Goal: Communication & Community: Participate in discussion

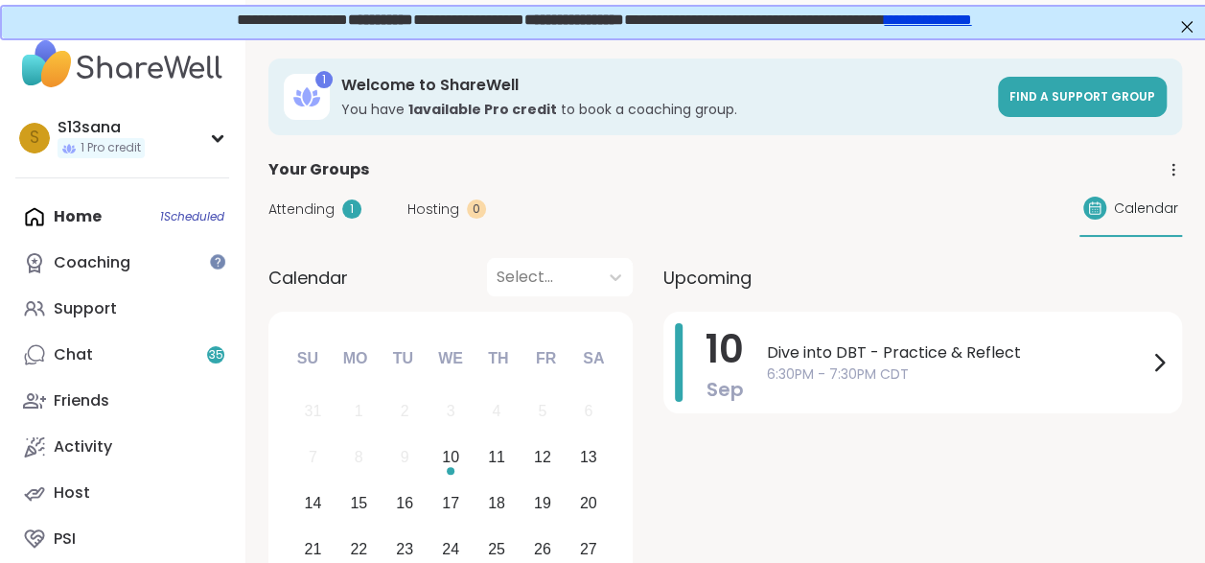
click at [125, 223] on div "Home 1 Scheduled Coaching Support Chat 35 Friends Activity Host PSI" at bounding box center [122, 378] width 214 height 368
click at [117, 220] on div "Home 1 Scheduled Coaching Support Chat 35 Friends Activity Host PSI" at bounding box center [122, 378] width 214 height 368
click at [88, 209] on div "Home 1 Scheduled Coaching Support Chat 35 Friends Activity Host PSI" at bounding box center [122, 378] width 214 height 368
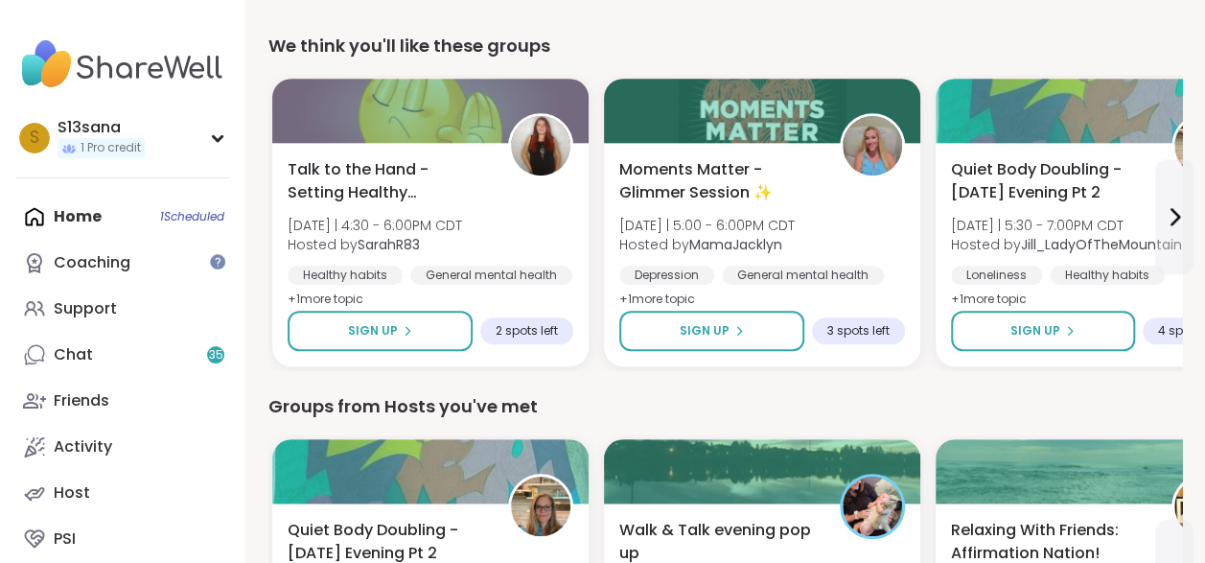
scroll to position [660, 0]
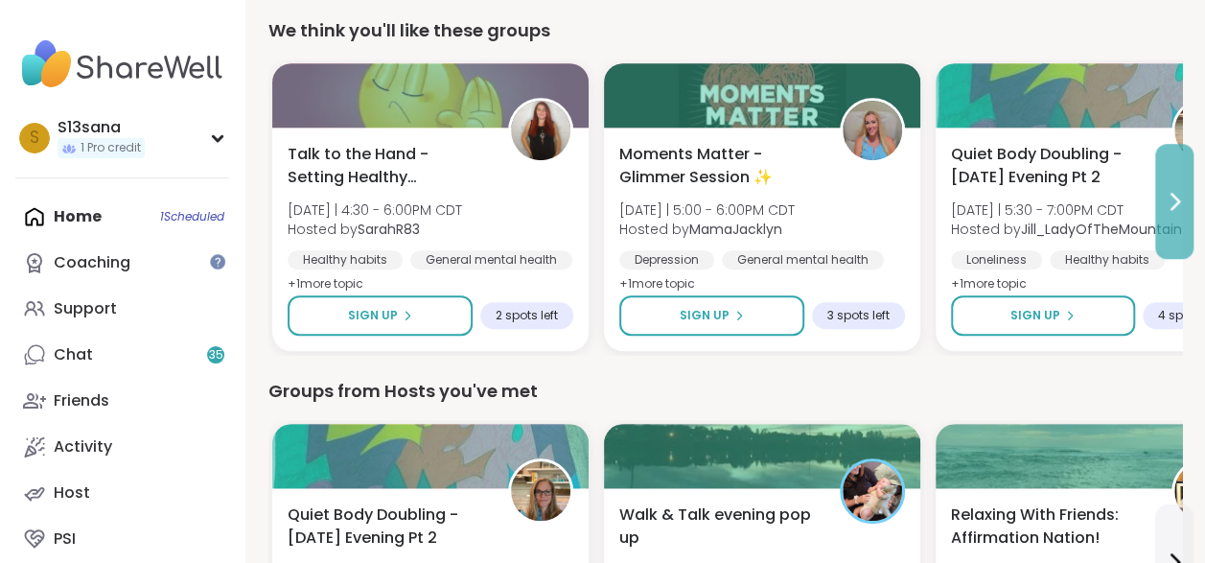
click at [1173, 195] on icon at bounding box center [1175, 201] width 8 height 15
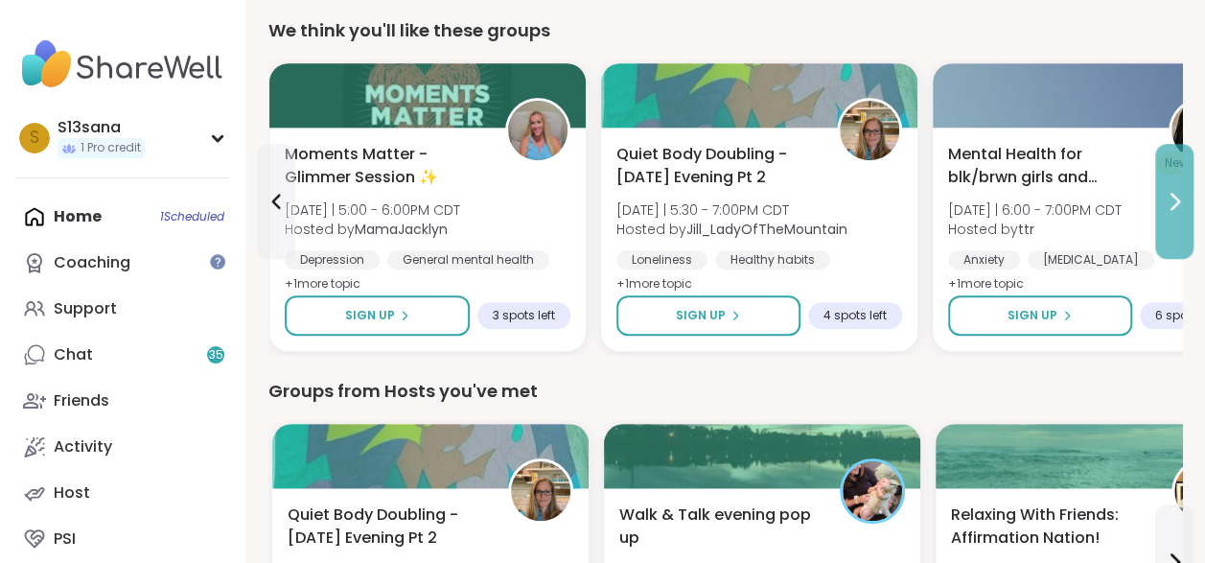
click at [1173, 195] on icon at bounding box center [1175, 201] width 8 height 15
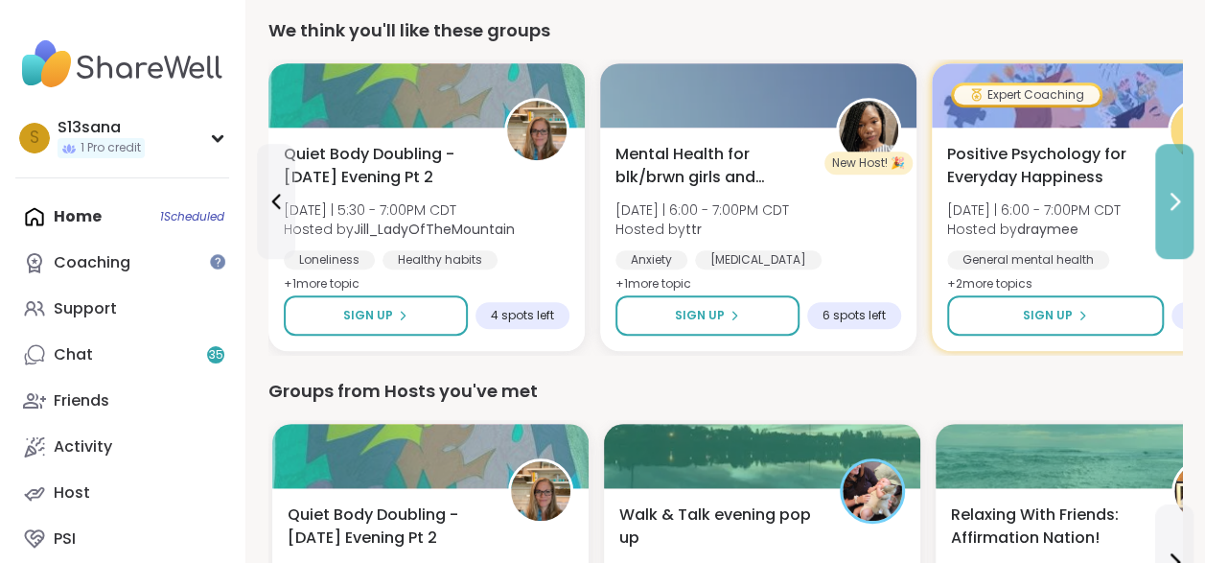
click at [1173, 195] on icon at bounding box center [1175, 201] width 8 height 15
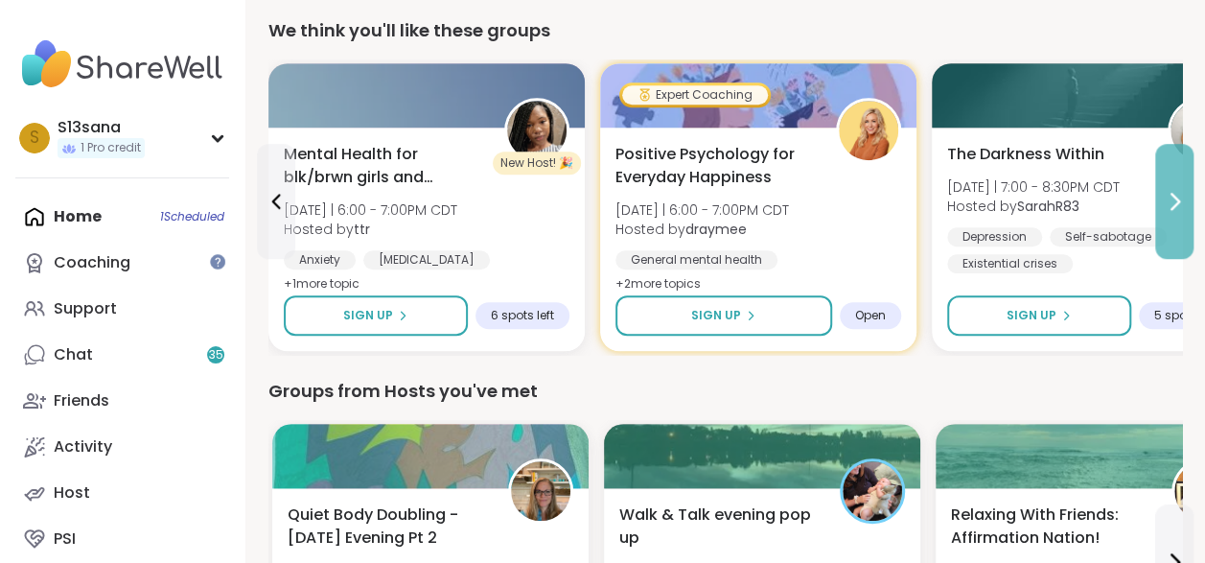
click at [1173, 195] on icon at bounding box center [1175, 201] width 8 height 15
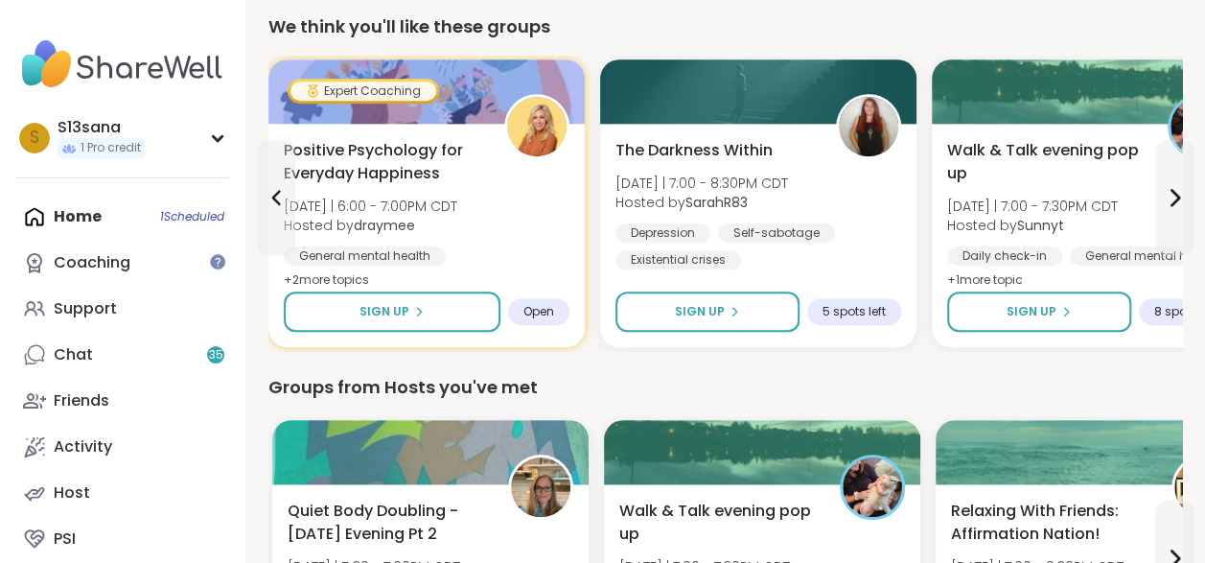
scroll to position [667, 0]
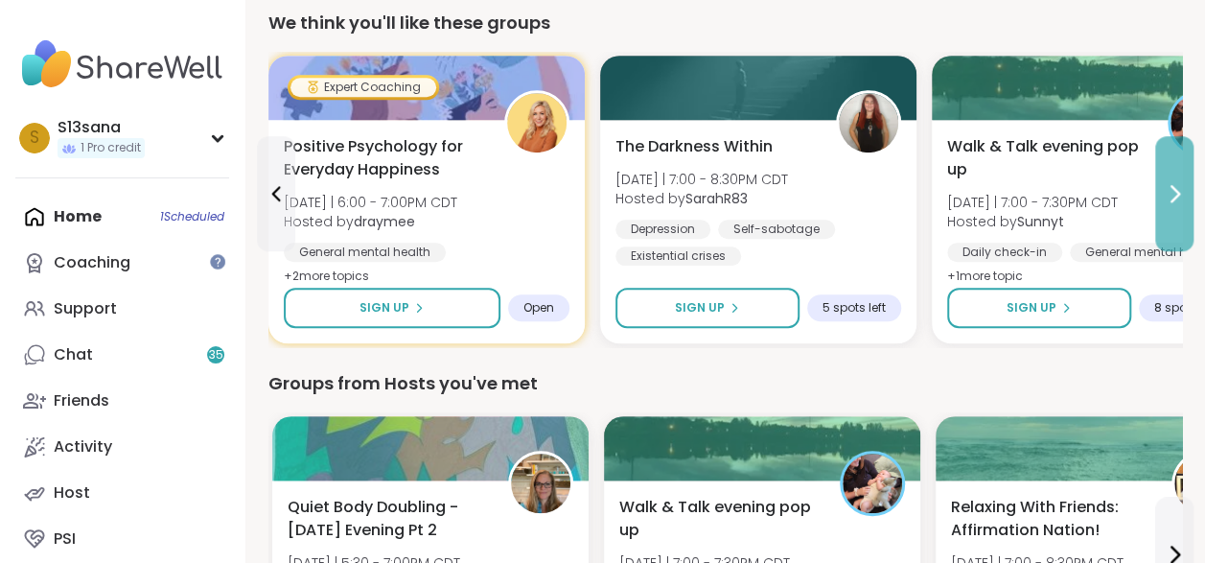
click at [1181, 182] on icon at bounding box center [1174, 193] width 23 height 23
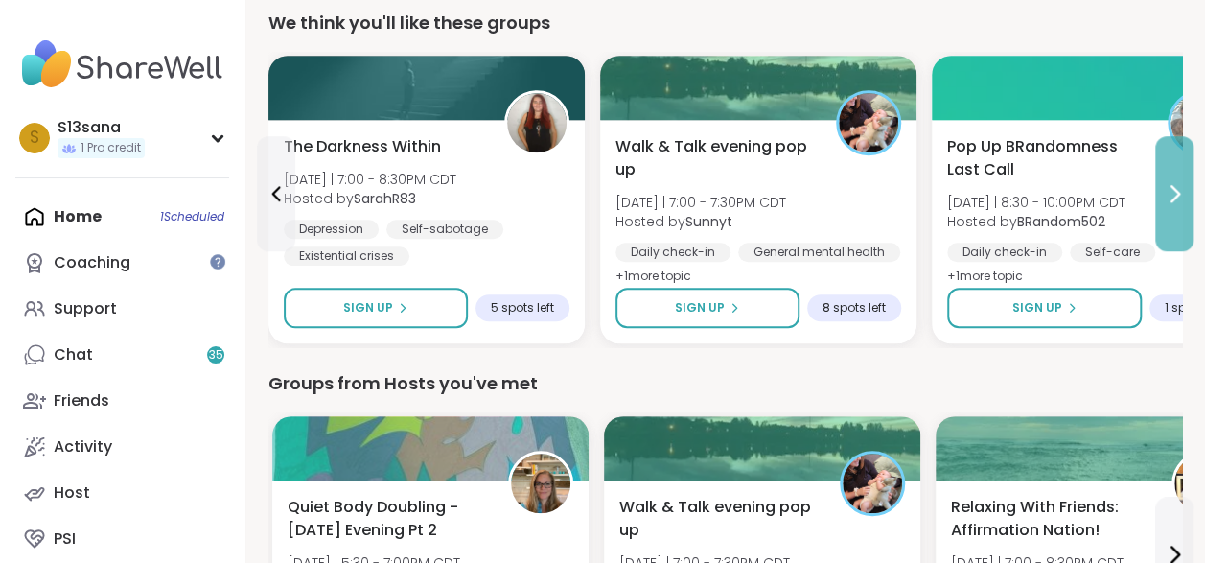
click at [1181, 182] on icon at bounding box center [1174, 193] width 23 height 23
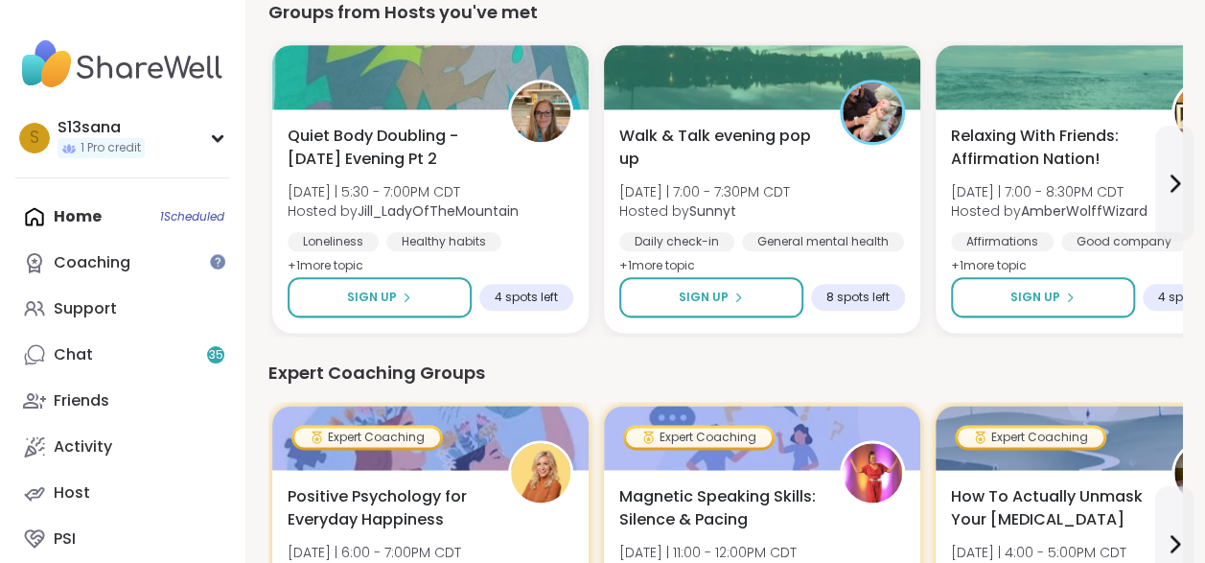
scroll to position [1033, 0]
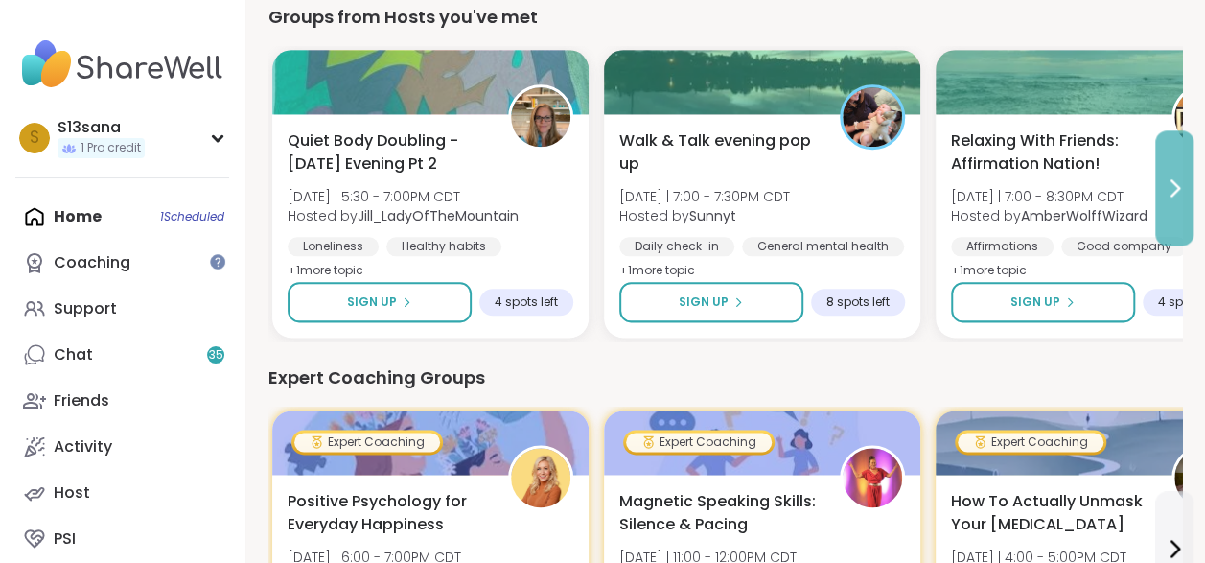
click at [1177, 217] on button at bounding box center [1174, 187] width 38 height 115
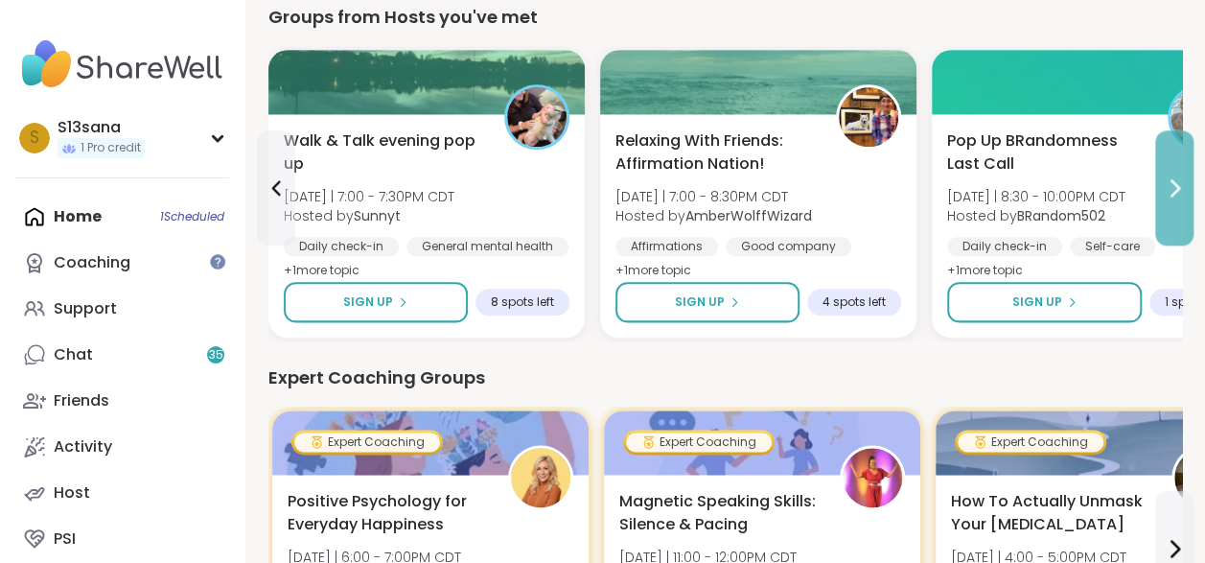
click at [1177, 217] on button at bounding box center [1174, 187] width 38 height 115
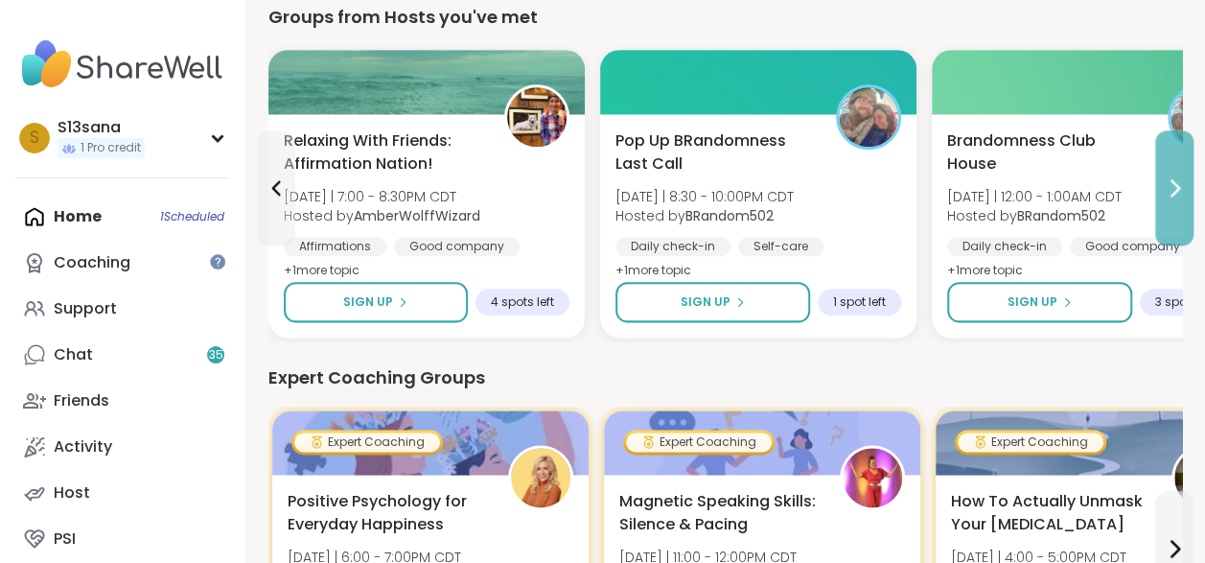
click at [1177, 217] on button at bounding box center [1174, 187] width 38 height 115
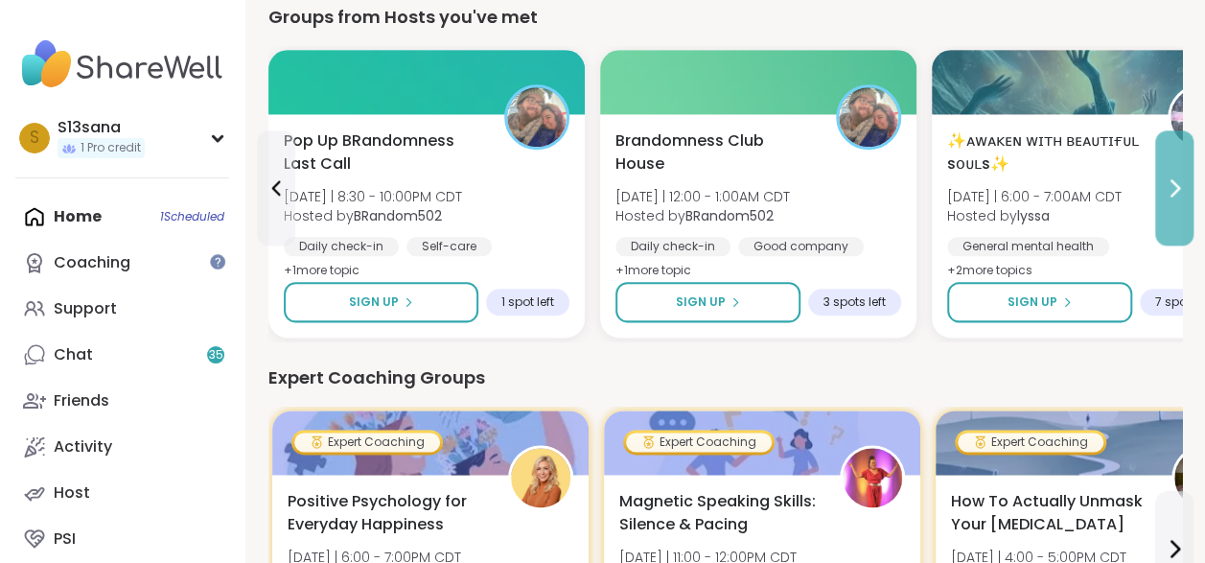
click at [1177, 217] on button at bounding box center [1174, 187] width 38 height 115
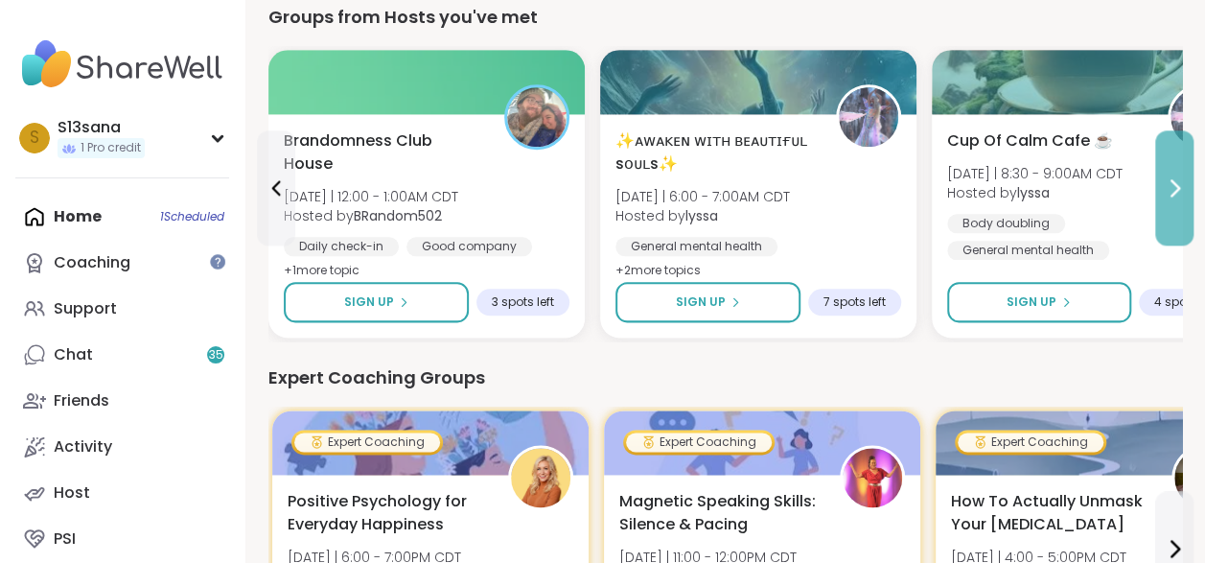
click at [1177, 217] on button at bounding box center [1174, 187] width 38 height 115
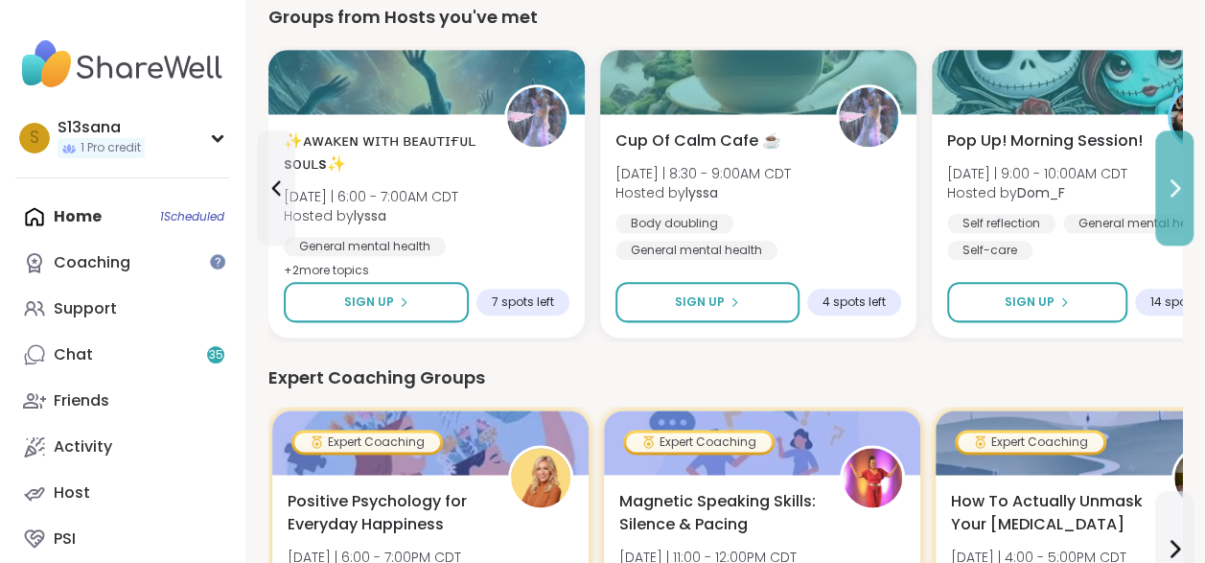
click at [1177, 217] on button at bounding box center [1174, 187] width 38 height 115
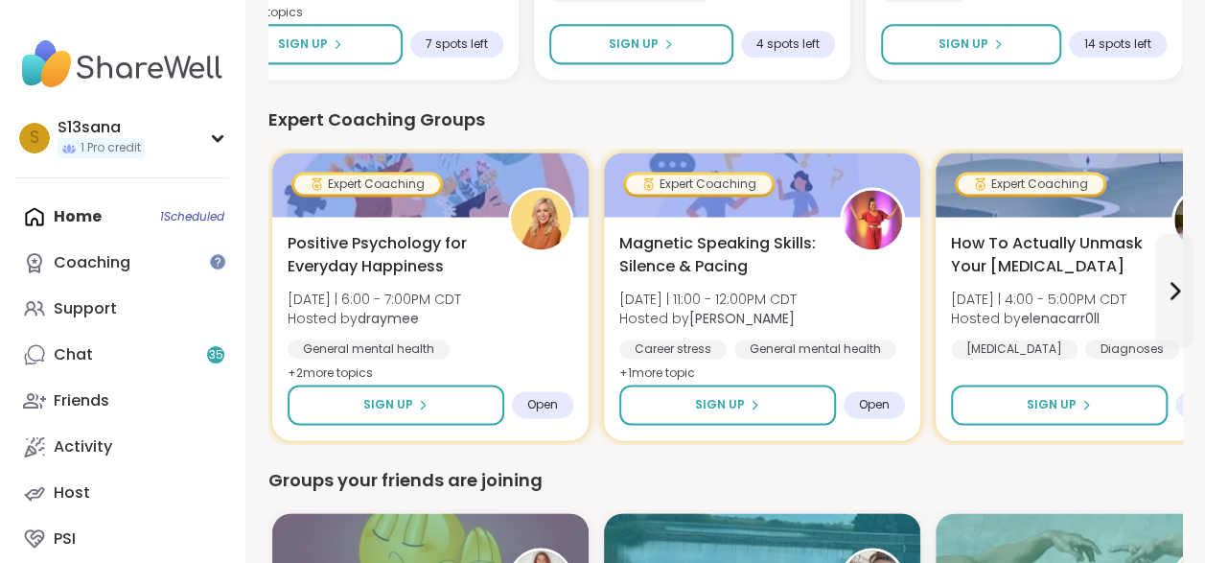
scroll to position [1336, 0]
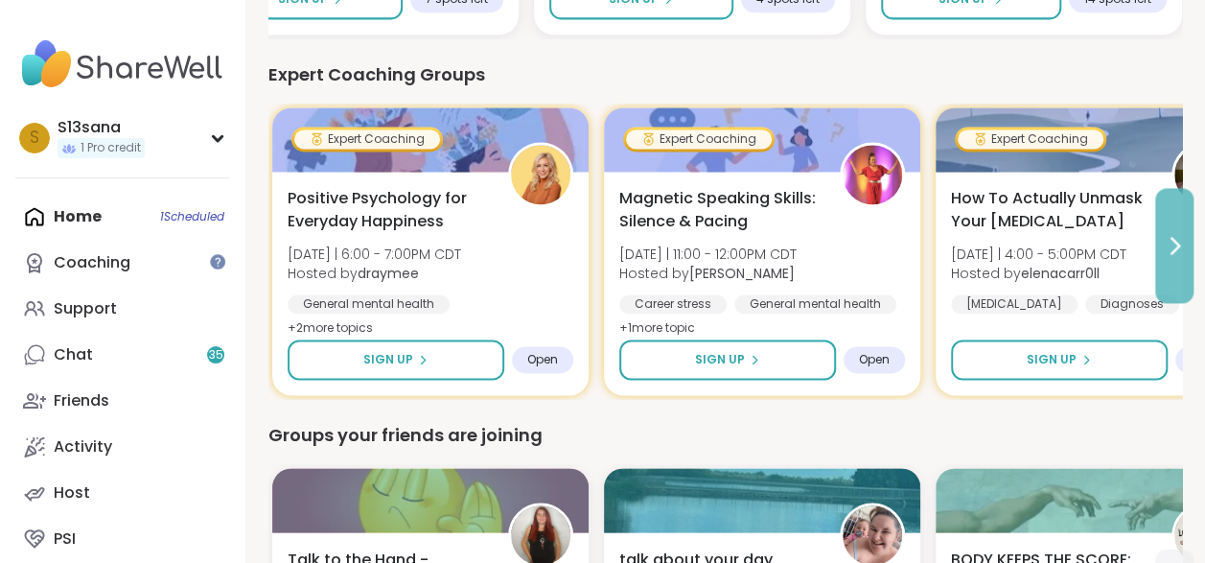
click at [1189, 278] on button at bounding box center [1174, 245] width 38 height 115
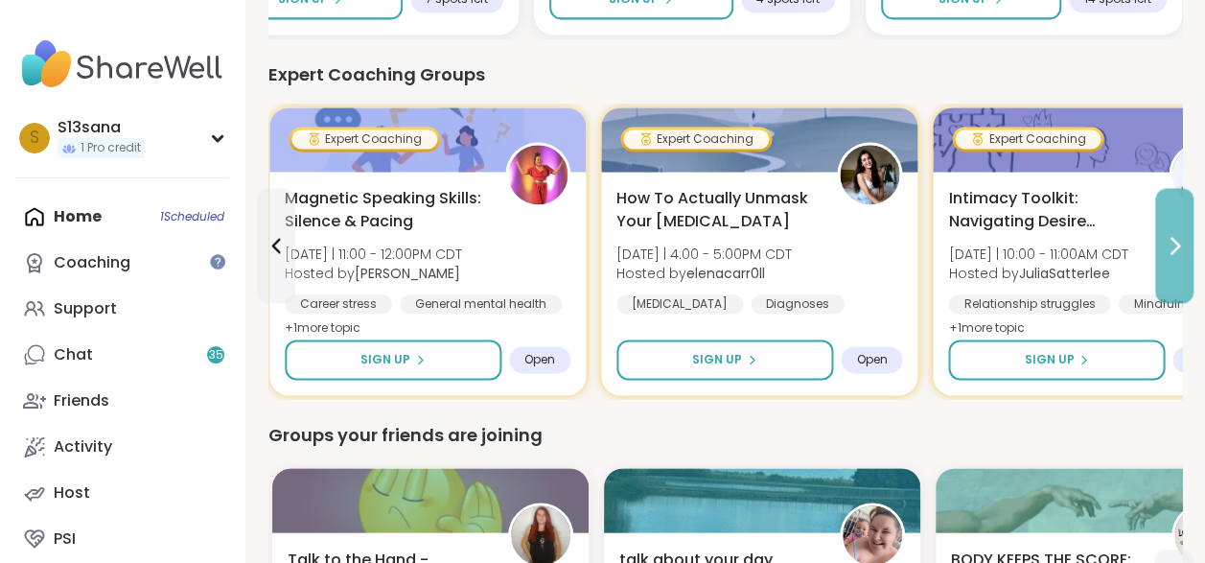
click at [1189, 278] on button at bounding box center [1174, 245] width 38 height 115
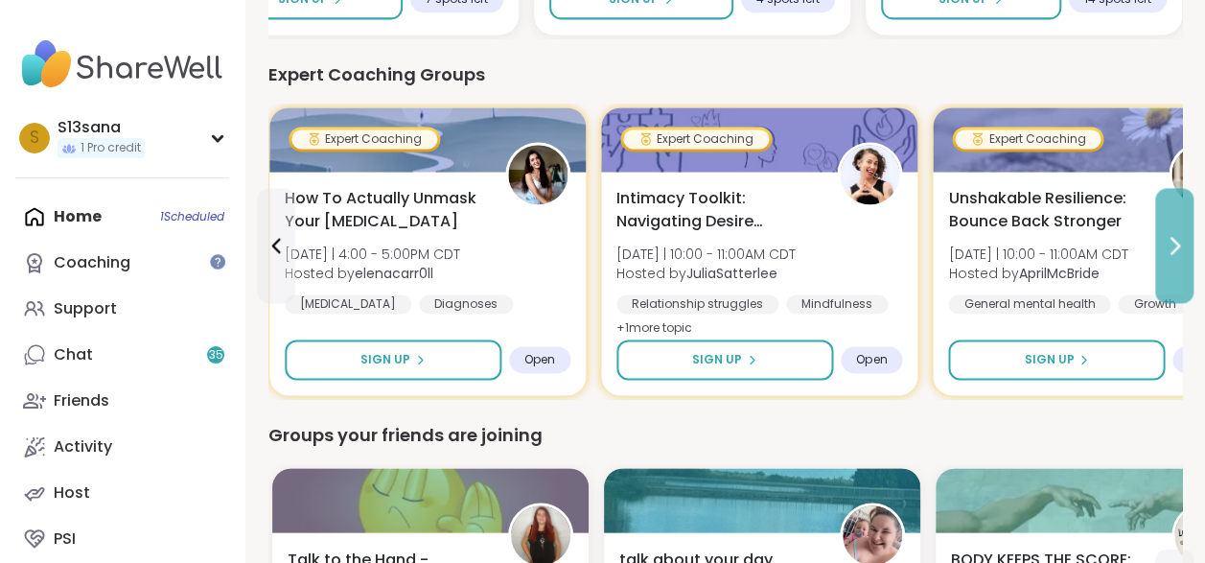
click at [1189, 278] on button at bounding box center [1174, 245] width 38 height 115
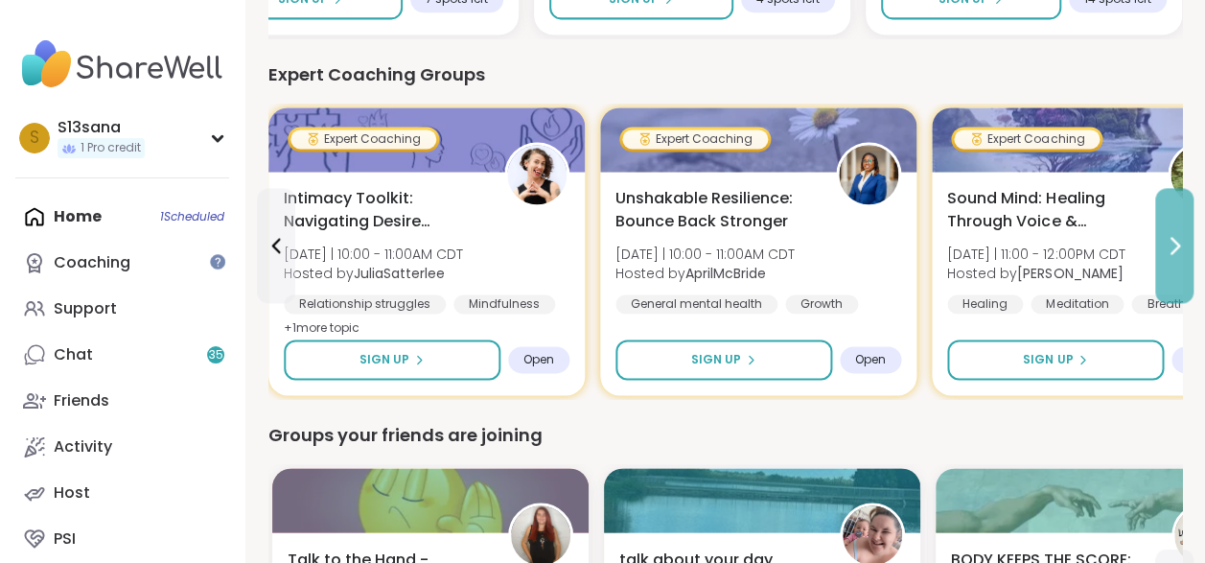
click at [1189, 278] on button at bounding box center [1174, 245] width 38 height 115
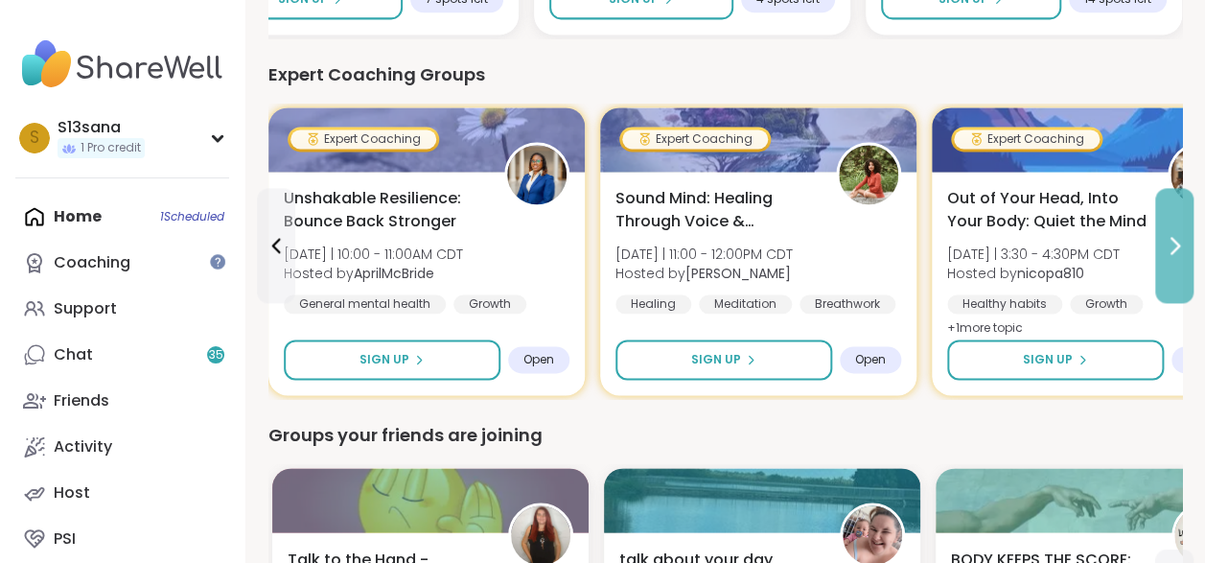
click at [1189, 278] on button at bounding box center [1174, 245] width 38 height 115
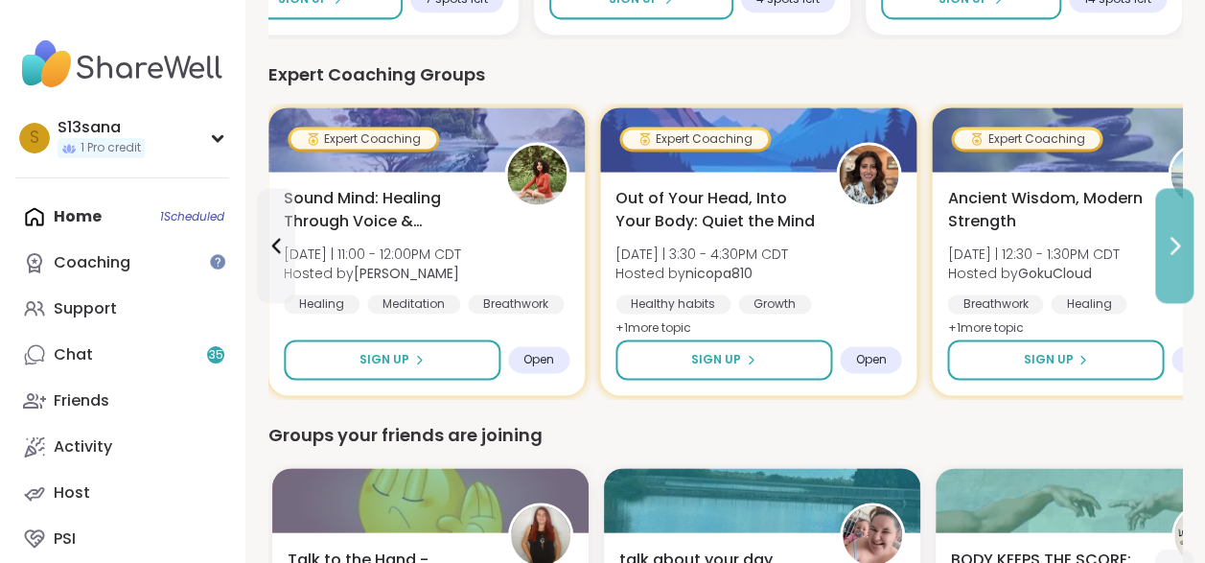
click at [1189, 278] on button at bounding box center [1174, 245] width 38 height 115
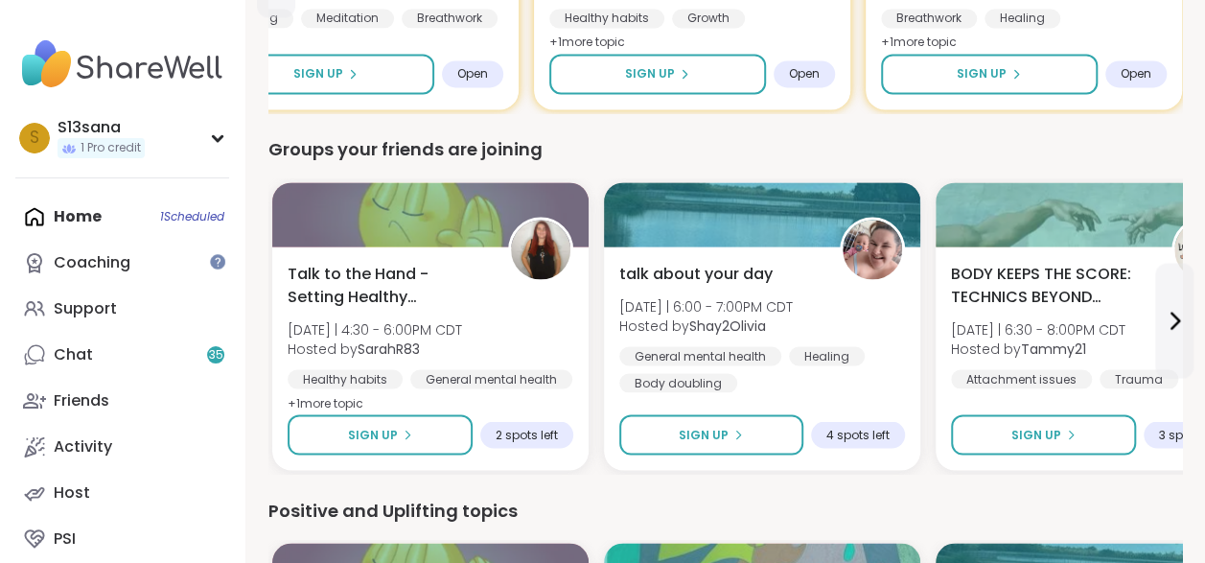
scroll to position [1617, 0]
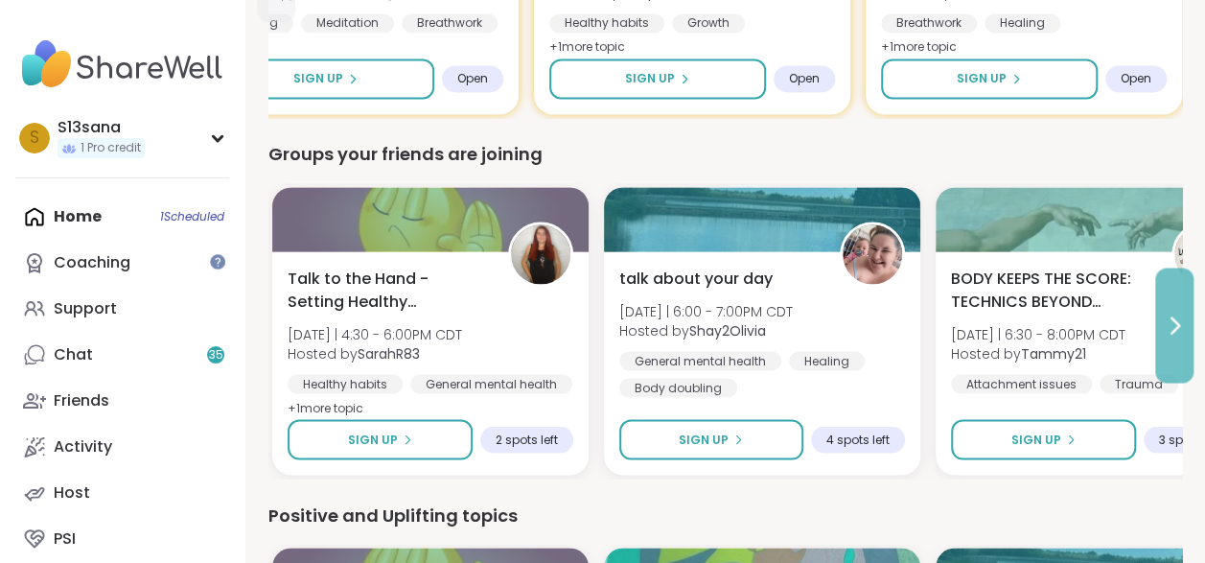
click at [1178, 335] on icon at bounding box center [1174, 324] width 23 height 23
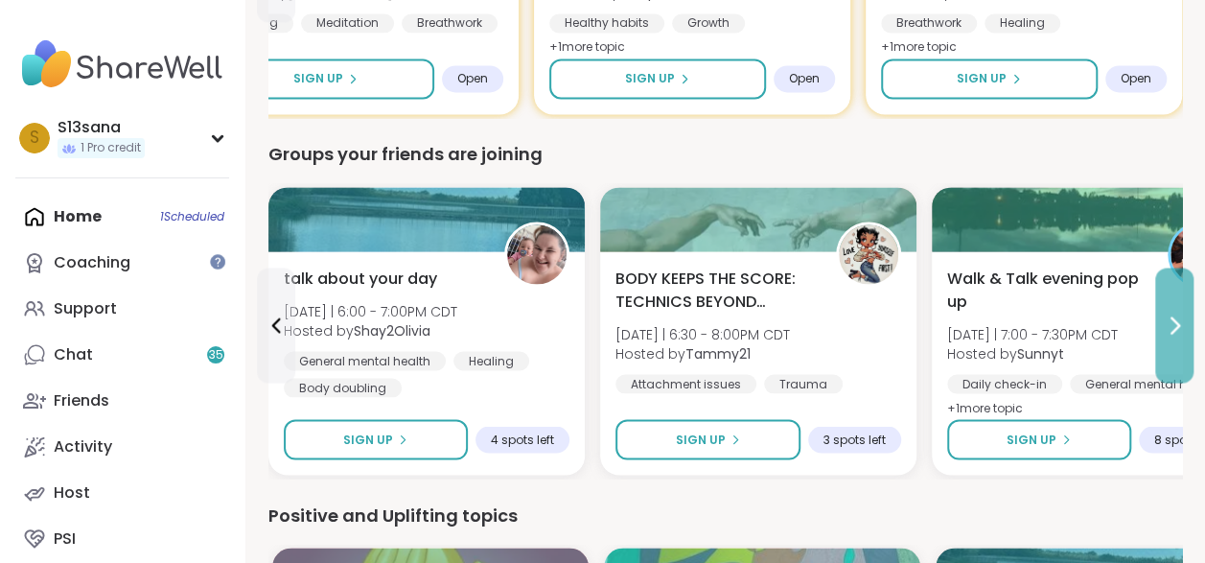
click at [1178, 335] on icon at bounding box center [1174, 324] width 23 height 23
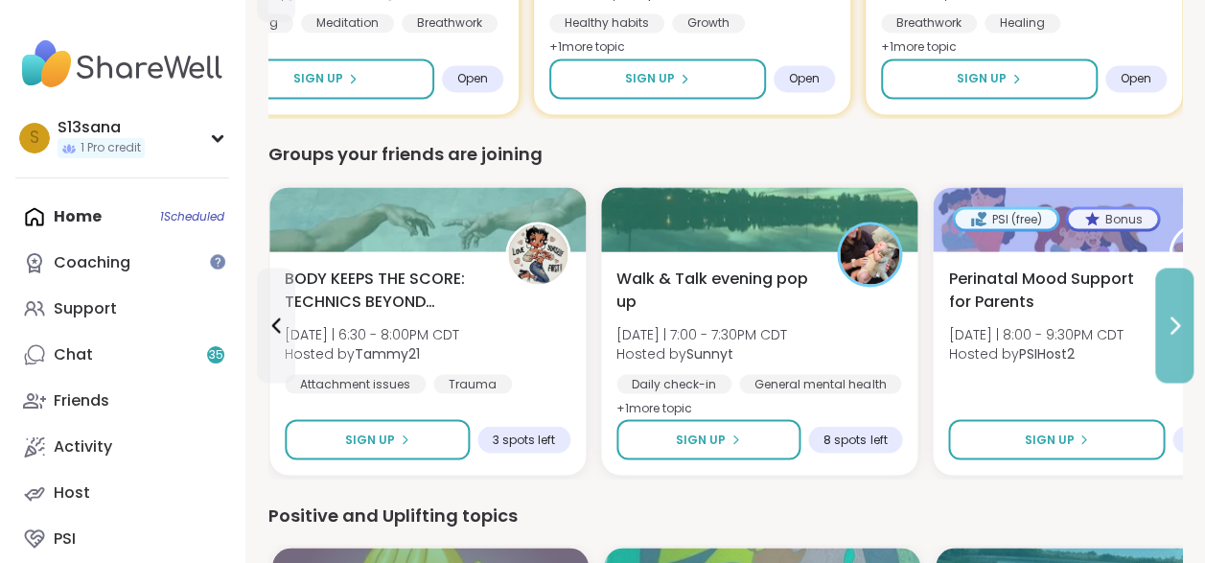
click at [1178, 335] on icon at bounding box center [1174, 324] width 23 height 23
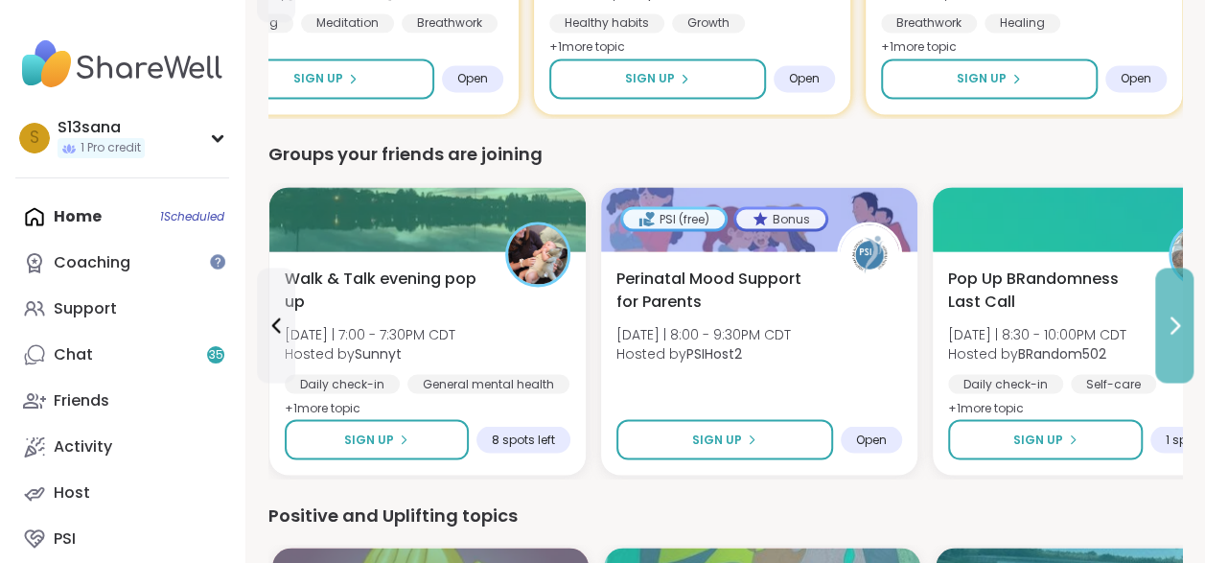
click at [1178, 335] on icon at bounding box center [1174, 324] width 23 height 23
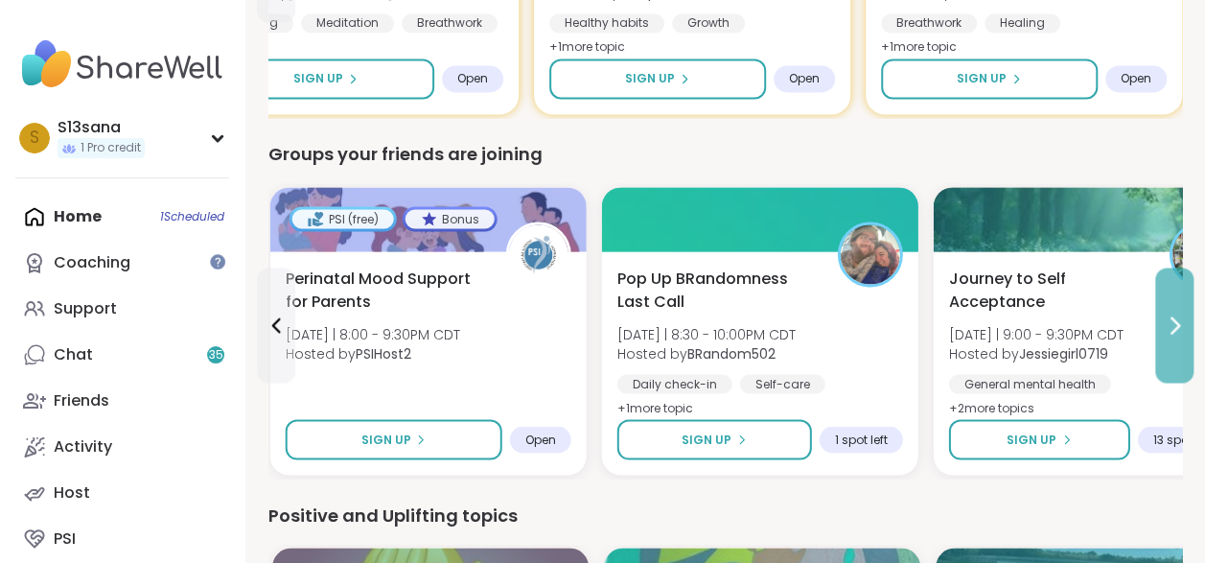
click at [1178, 335] on icon at bounding box center [1174, 324] width 23 height 23
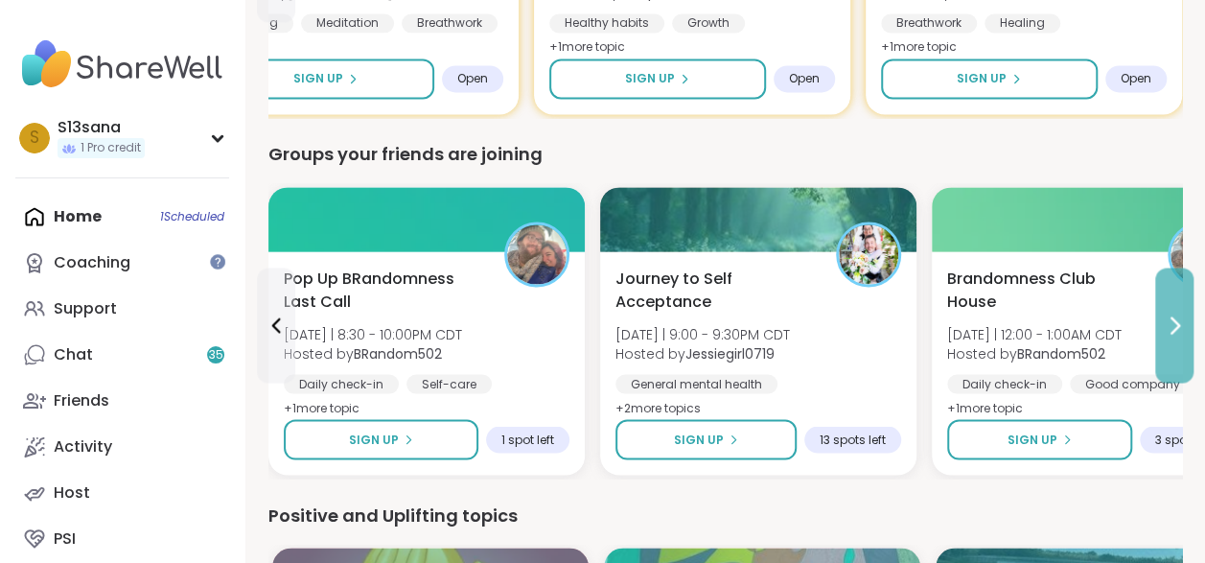
click at [1178, 335] on icon at bounding box center [1174, 324] width 23 height 23
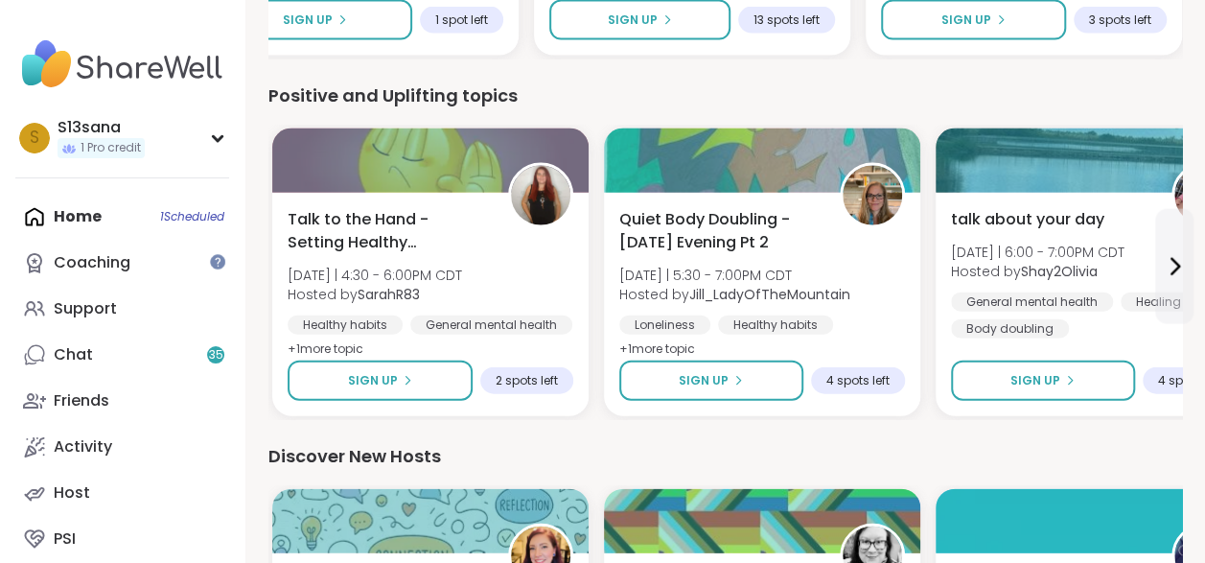
scroll to position [2024, 0]
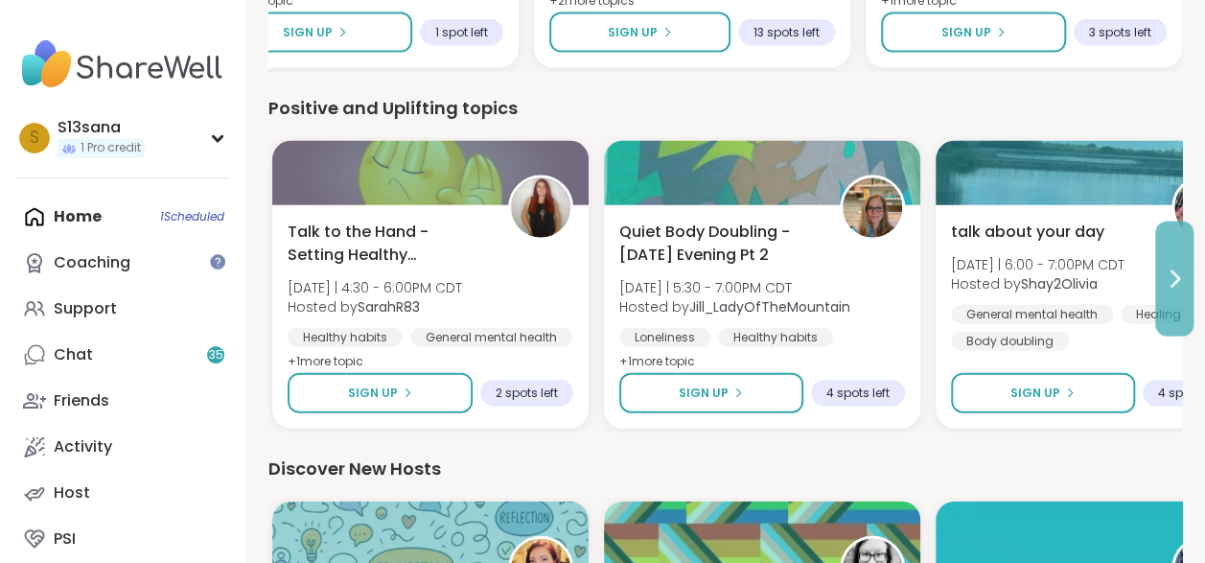
click at [1177, 305] on button at bounding box center [1174, 278] width 38 height 115
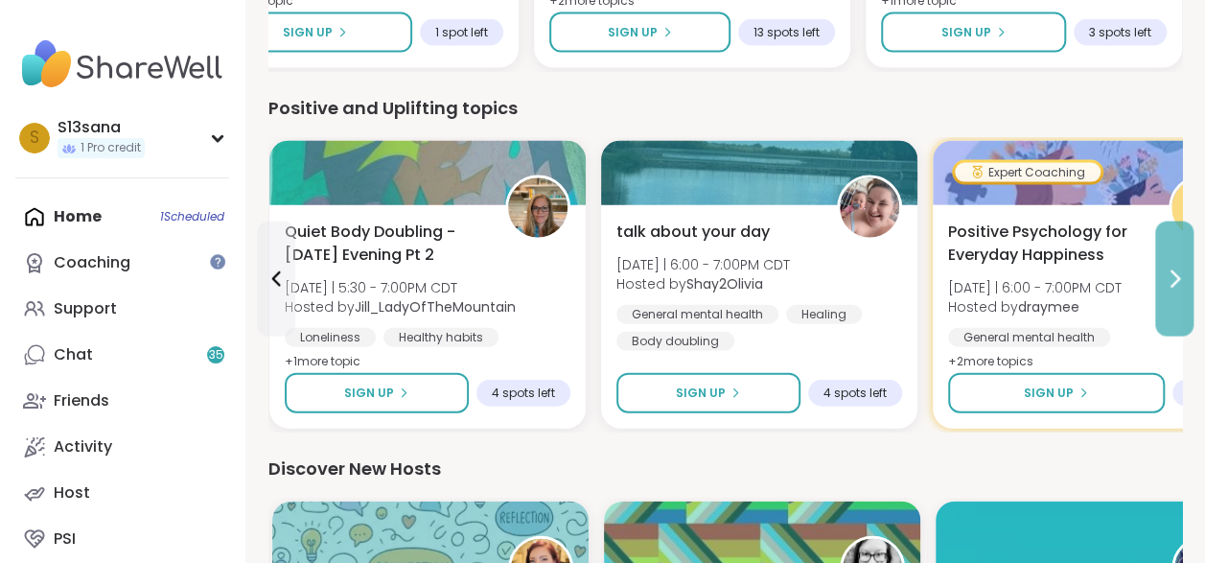
click at [1177, 305] on button at bounding box center [1174, 278] width 38 height 115
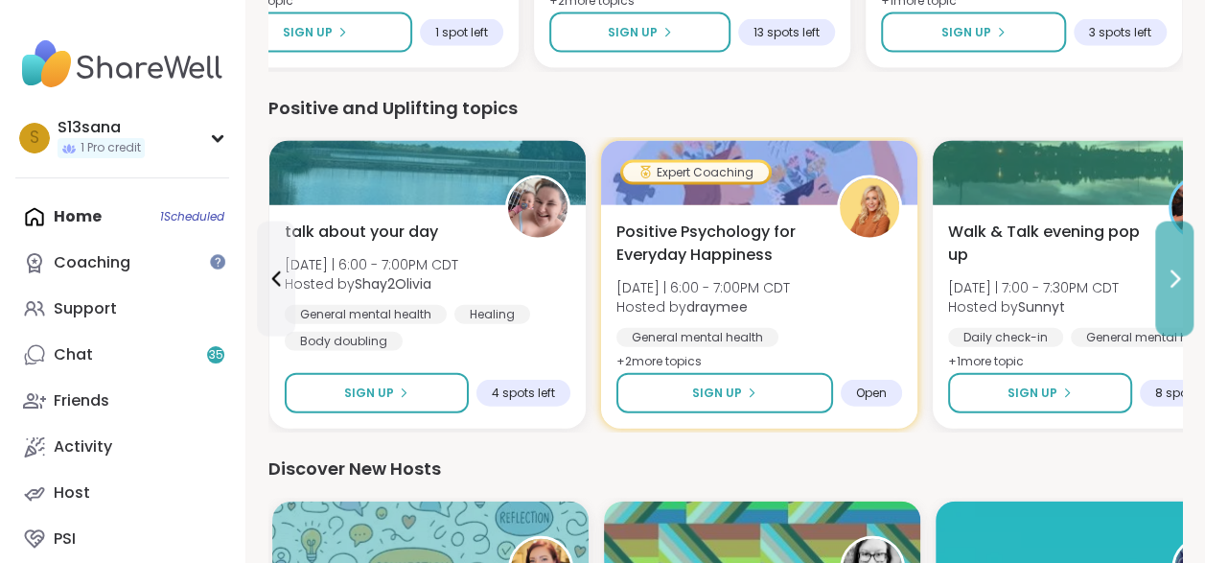
click at [1177, 305] on button at bounding box center [1174, 278] width 38 height 115
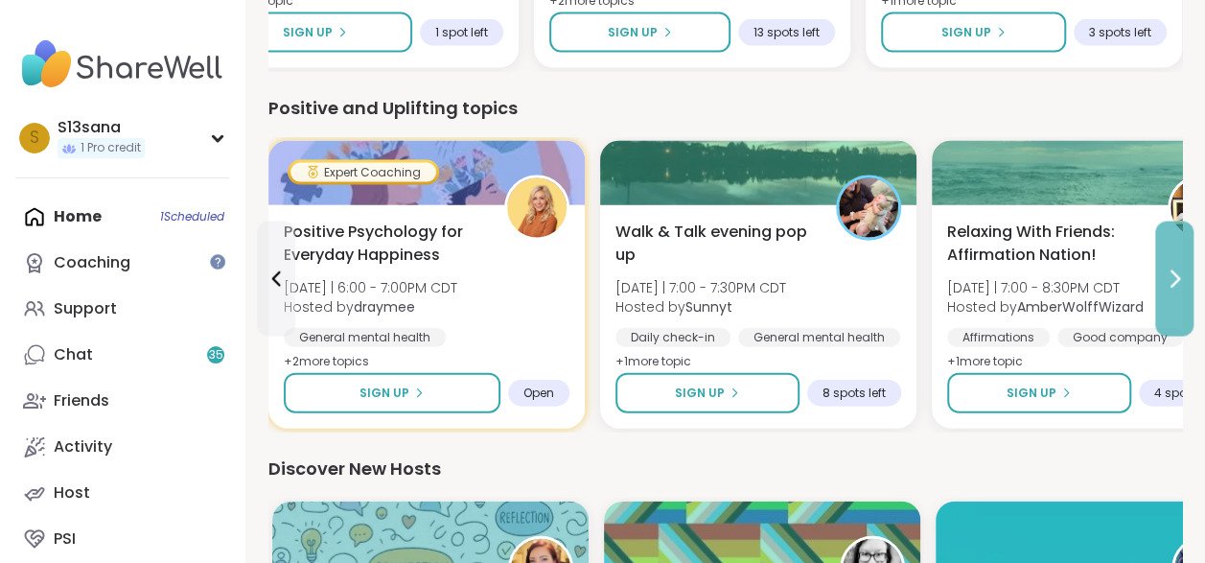
click at [1177, 305] on button at bounding box center [1174, 278] width 38 height 115
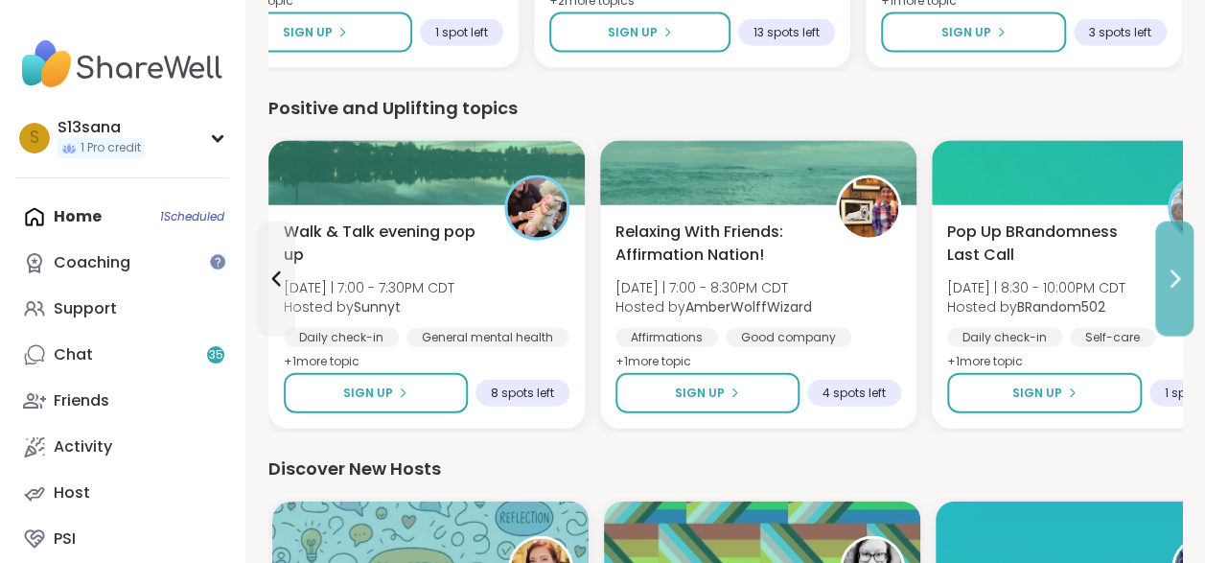
click at [1177, 305] on button at bounding box center [1174, 278] width 38 height 115
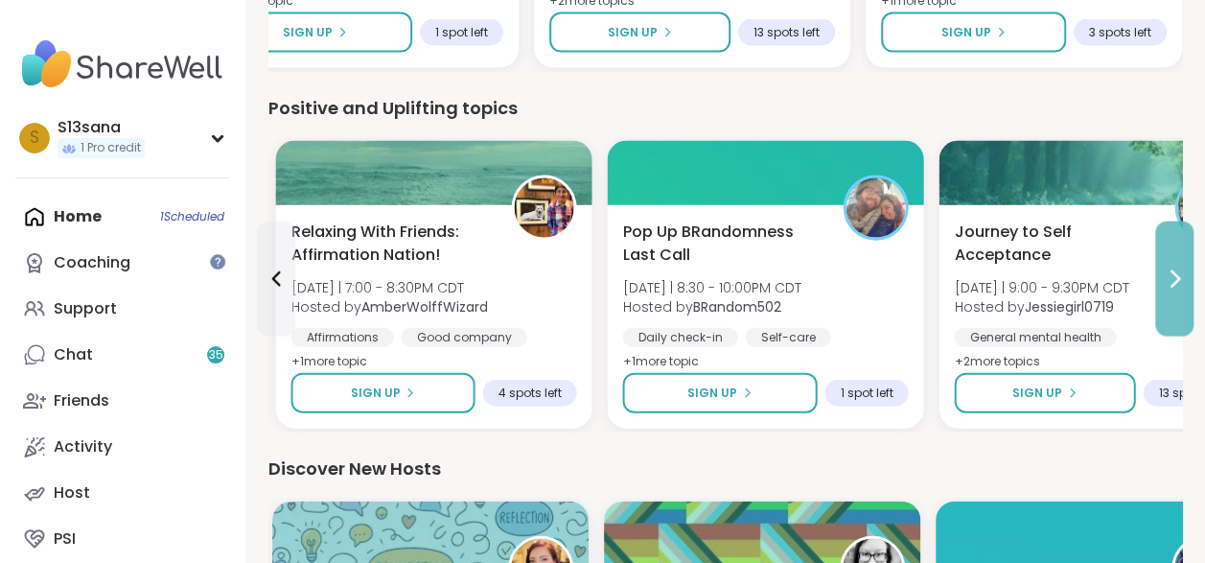
click at [1177, 305] on button at bounding box center [1174, 278] width 38 height 115
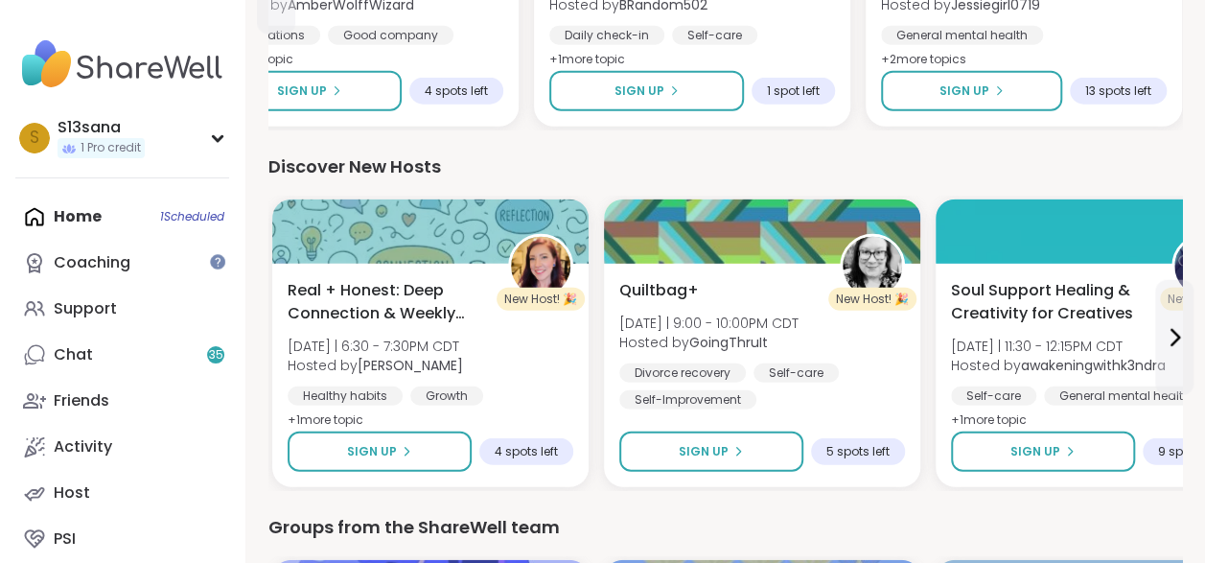
scroll to position [2342, 0]
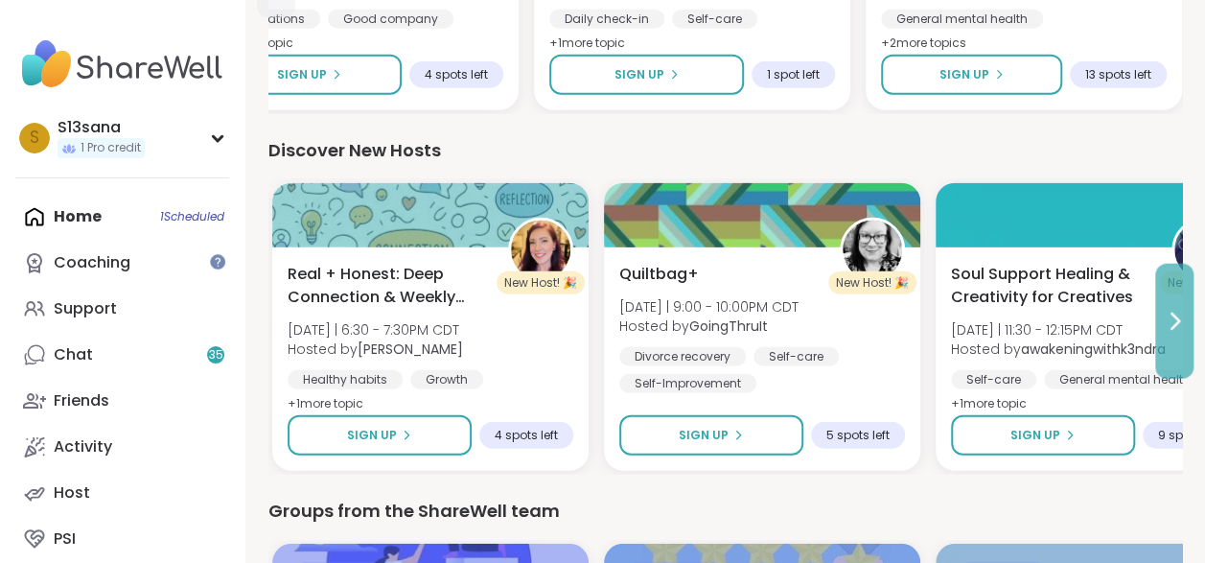
click at [1179, 344] on button at bounding box center [1174, 321] width 38 height 115
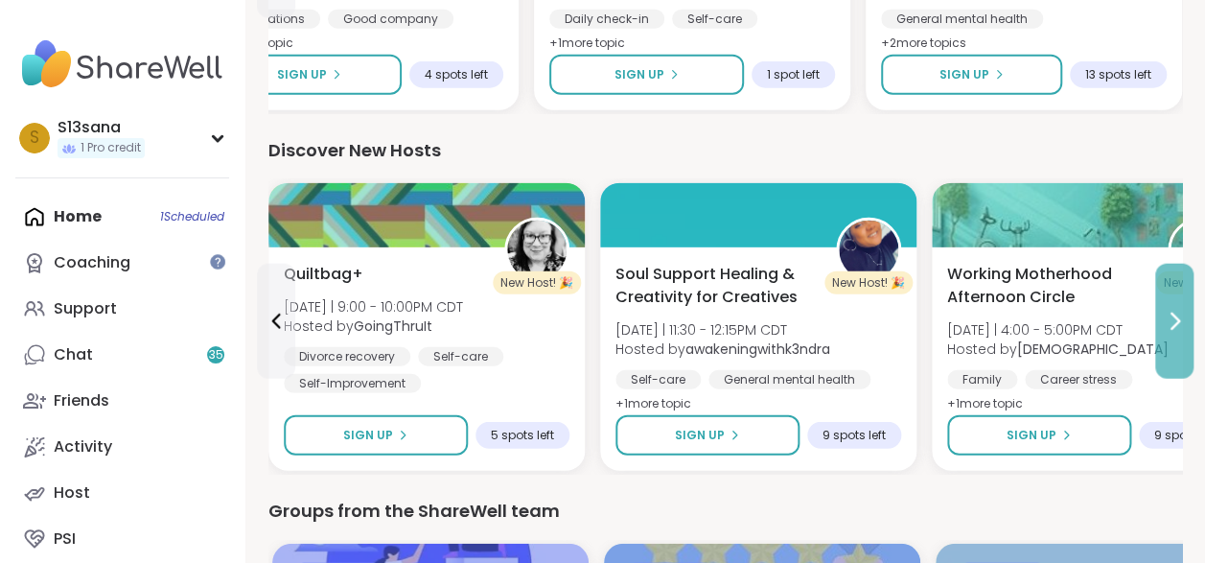
click at [1179, 344] on button at bounding box center [1174, 321] width 38 height 115
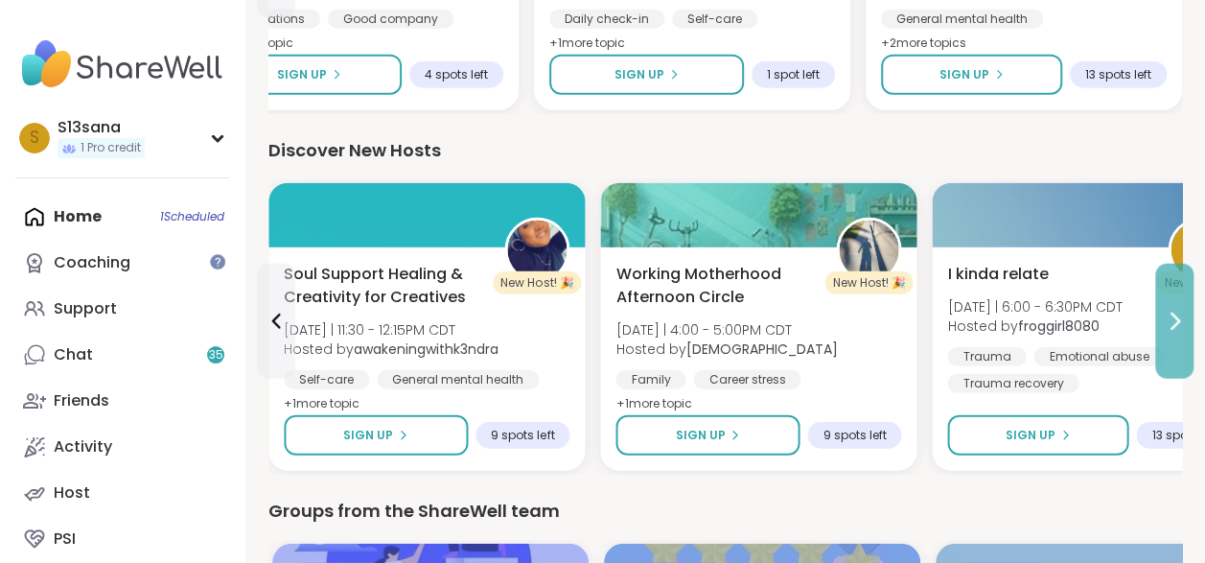
click at [1179, 344] on button at bounding box center [1174, 321] width 38 height 115
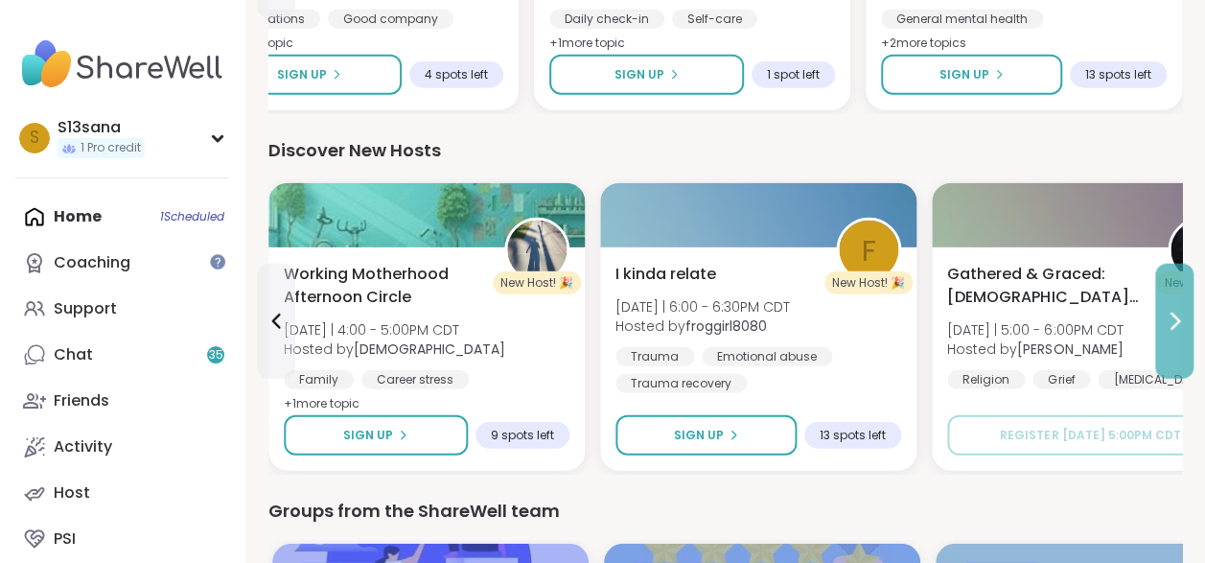
click at [1179, 344] on button at bounding box center [1174, 321] width 38 height 115
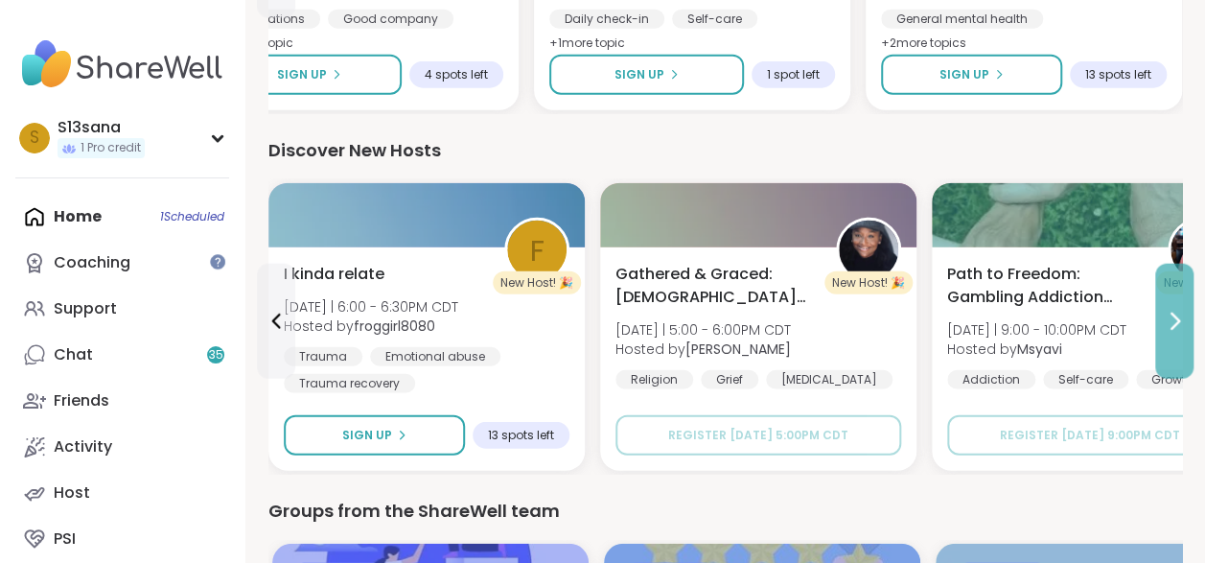
click at [1179, 344] on button at bounding box center [1174, 321] width 38 height 115
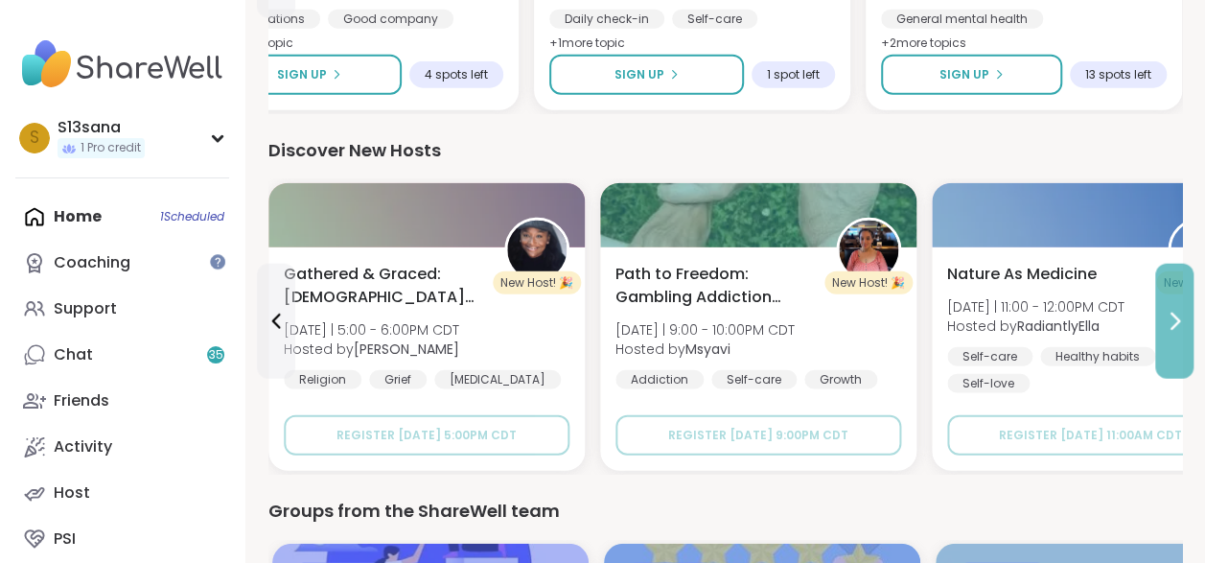
click at [1179, 344] on button at bounding box center [1174, 321] width 38 height 115
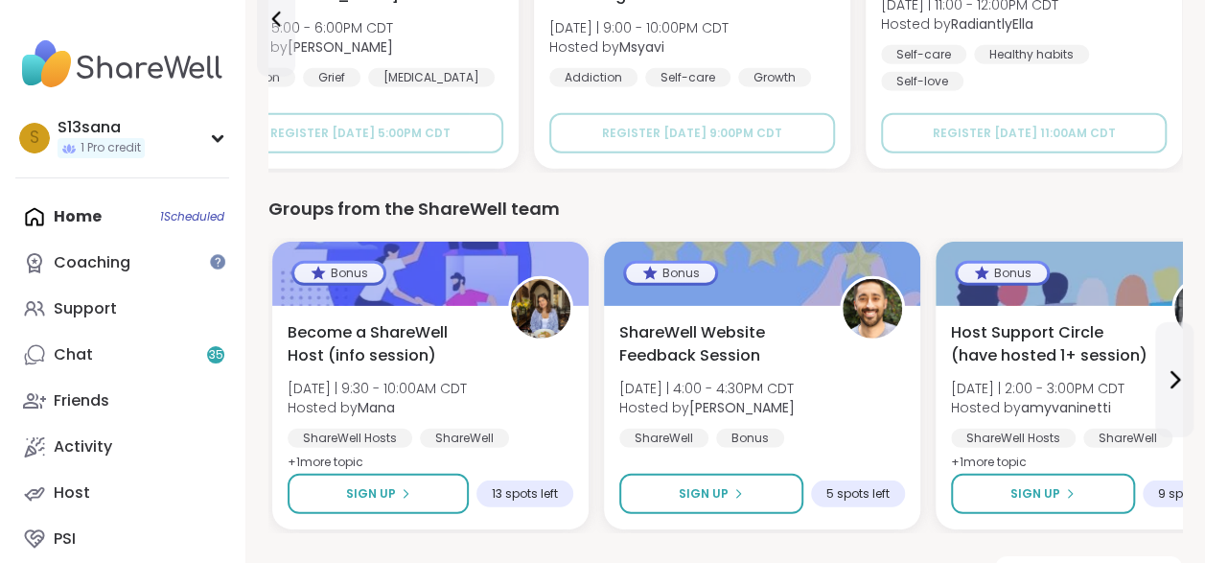
scroll to position [2696, 0]
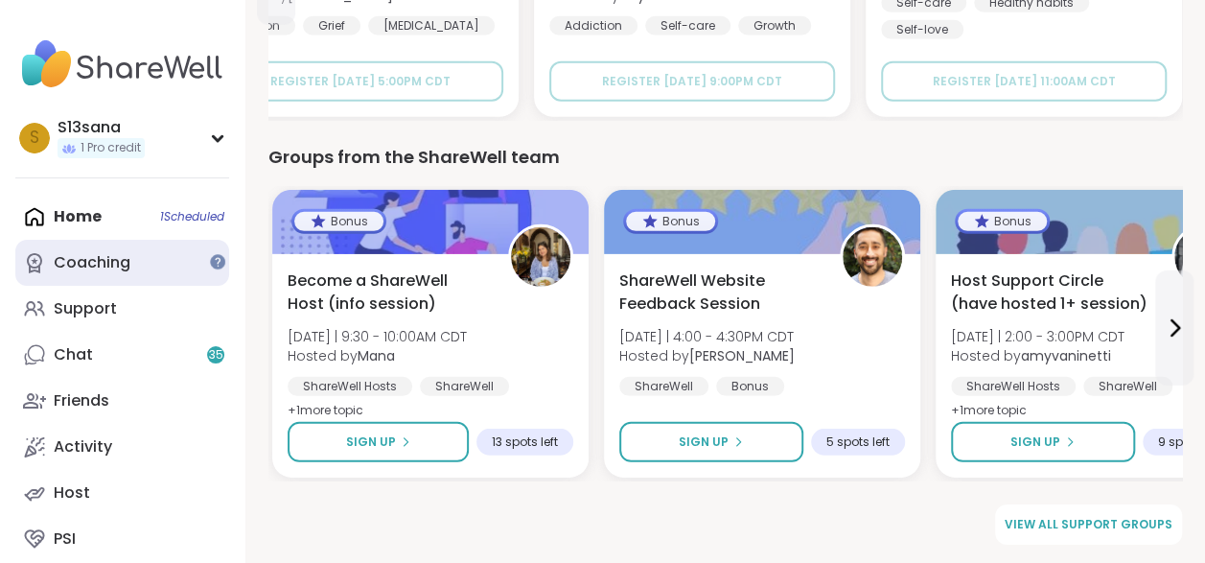
click at [161, 252] on link "Coaching" at bounding box center [122, 263] width 214 height 46
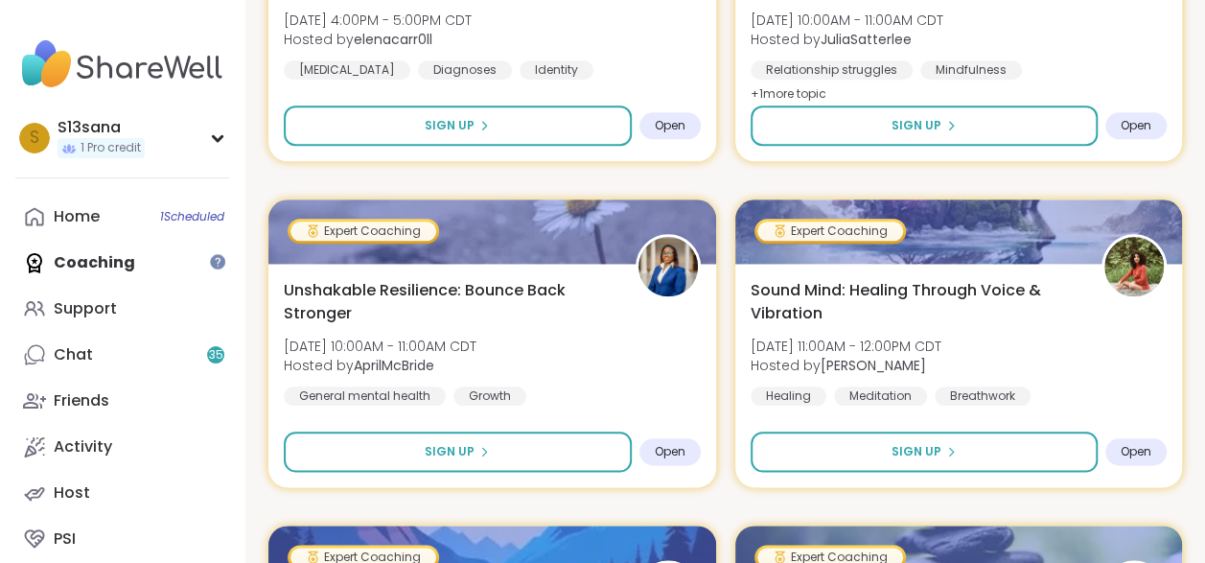
scroll to position [909, 0]
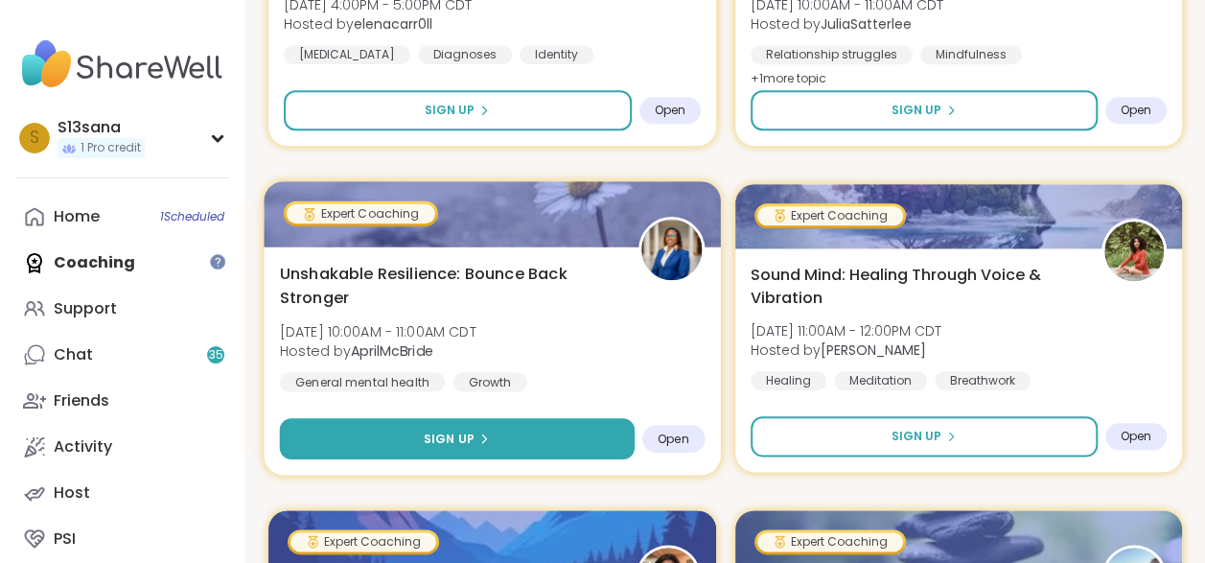
click at [526, 437] on button "Sign Up" at bounding box center [457, 438] width 355 height 41
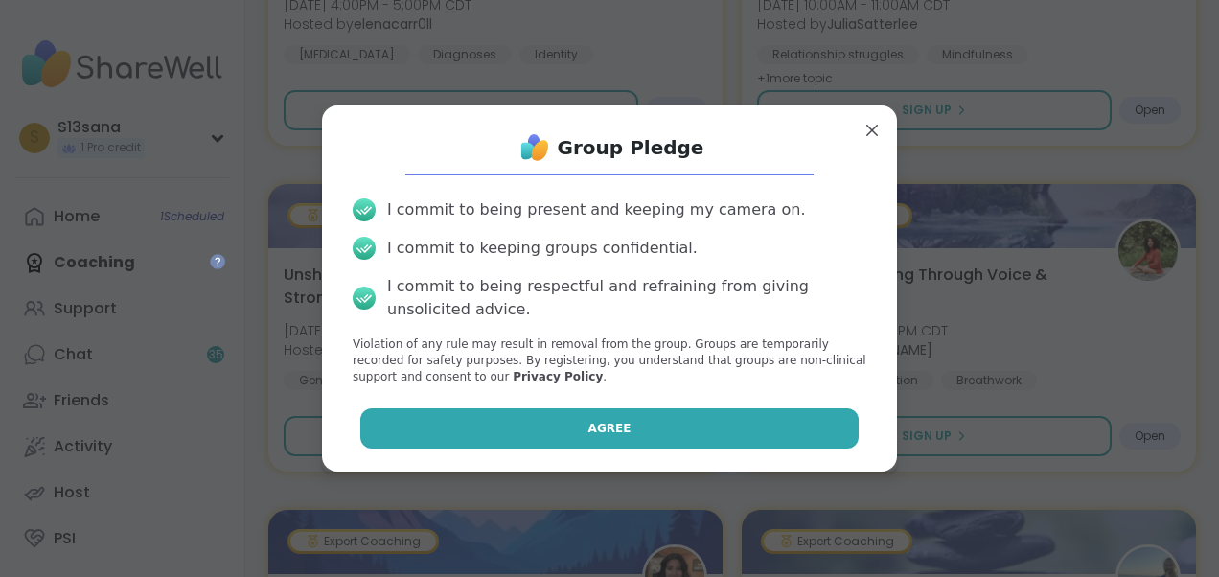
click at [539, 426] on button "Agree" at bounding box center [609, 428] width 499 height 40
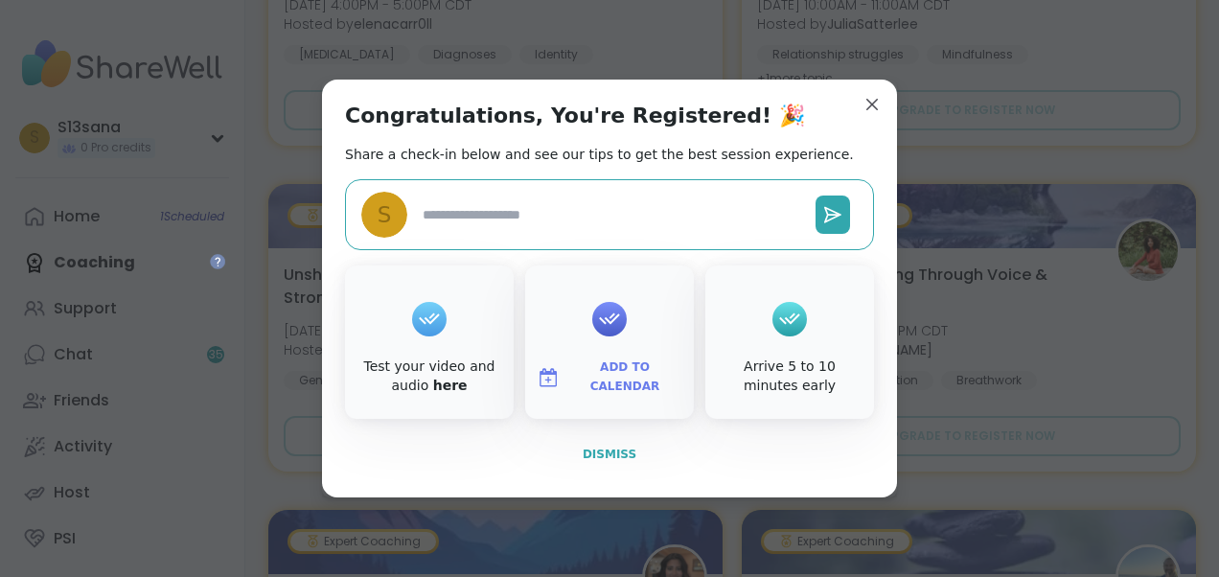
type textarea "*"
click at [589, 451] on span "Dismiss" at bounding box center [610, 454] width 54 height 13
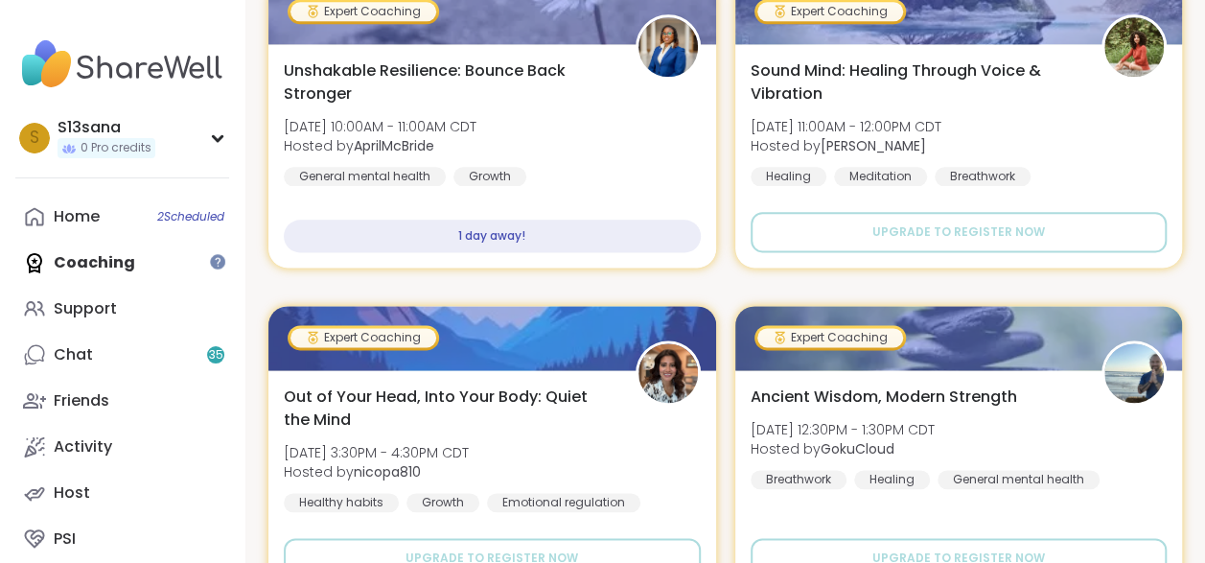
scroll to position [0, 0]
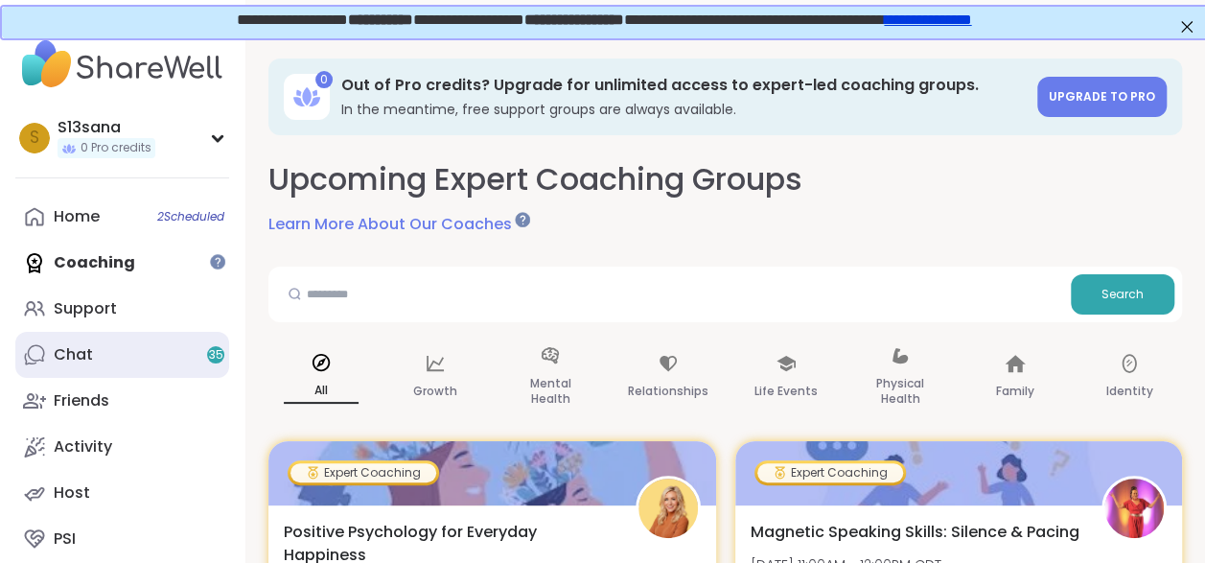
click at [105, 353] on link "Chat 35" at bounding box center [122, 355] width 214 height 46
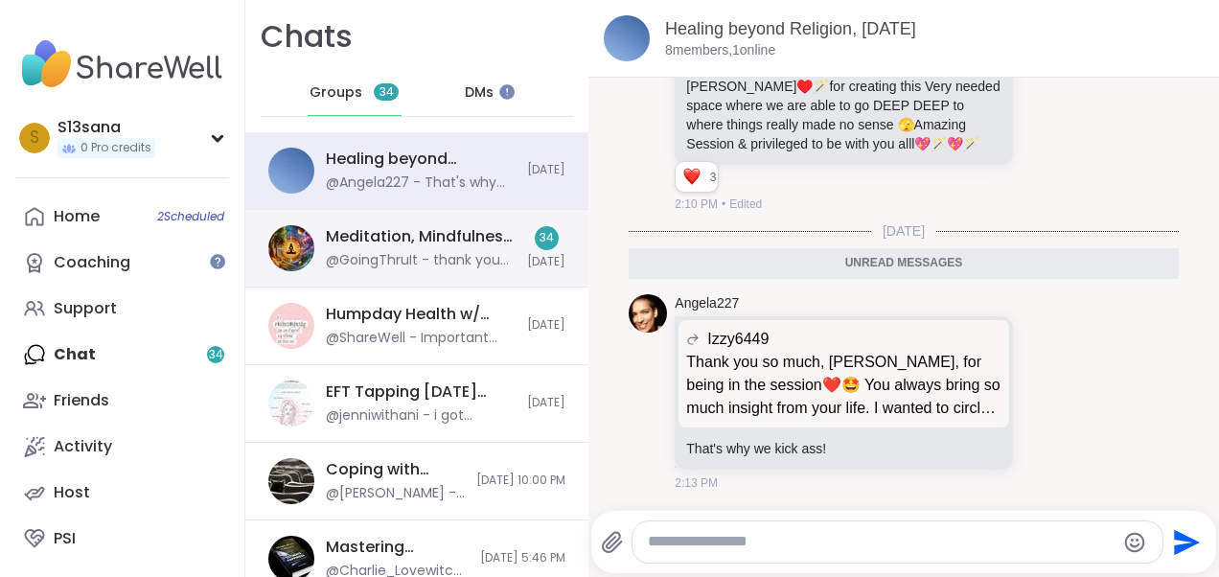
click at [462, 242] on div "Meditation, Mindfulness, And Magic🧞‍♂️, [DATE]" at bounding box center [421, 236] width 190 height 21
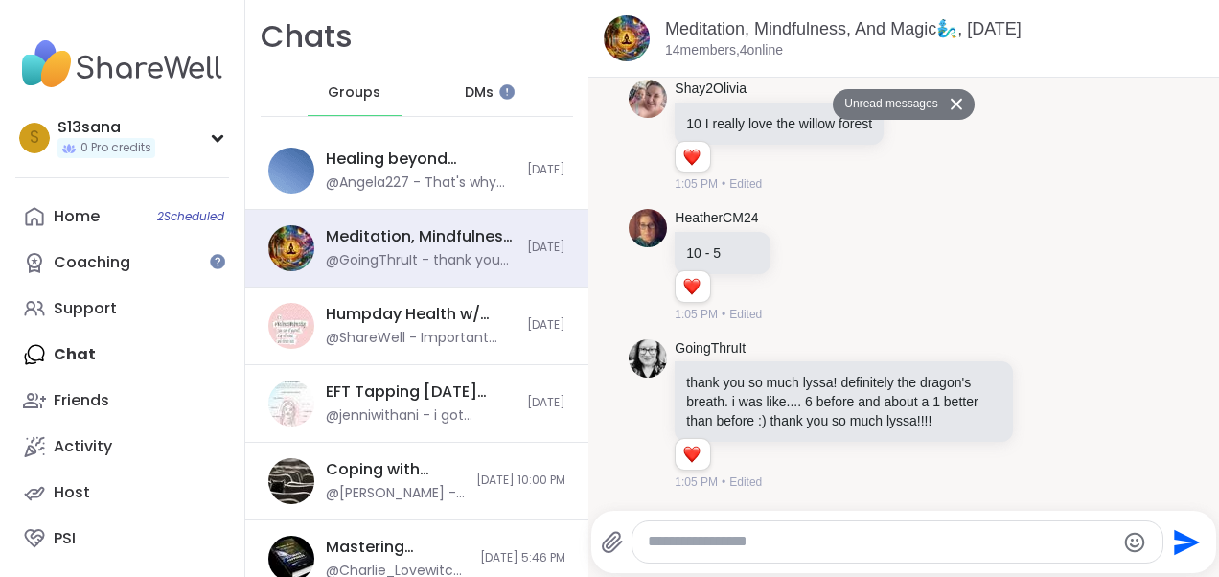
scroll to position [4, 0]
